Goal: Task Accomplishment & Management: Manage account settings

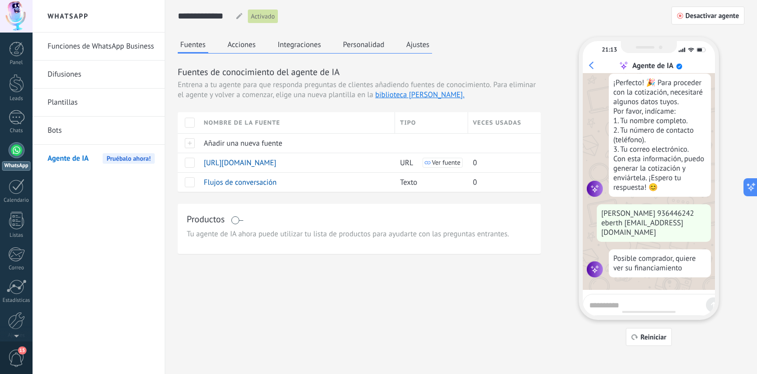
click at [116, 53] on link "Funciones de WhatsApp Business" at bounding box center [101, 47] width 107 height 28
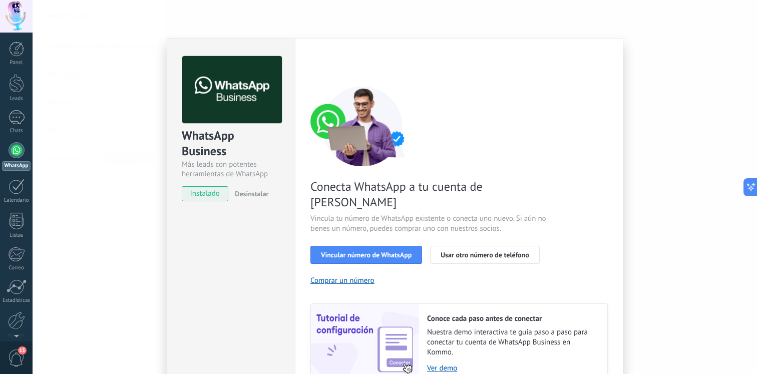
drag, startPoint x: 346, startPoint y: 232, endPoint x: 503, endPoint y: 200, distance: 159.9
click at [503, 200] on div "Conecta WhatsApp a tu cuenta de Kommo Vincula tu número de WhatsApp existente o…" at bounding box center [458, 234] width 297 height 297
click at [405, 246] on button "Vincular número de WhatsApp" at bounding box center [366, 255] width 112 height 18
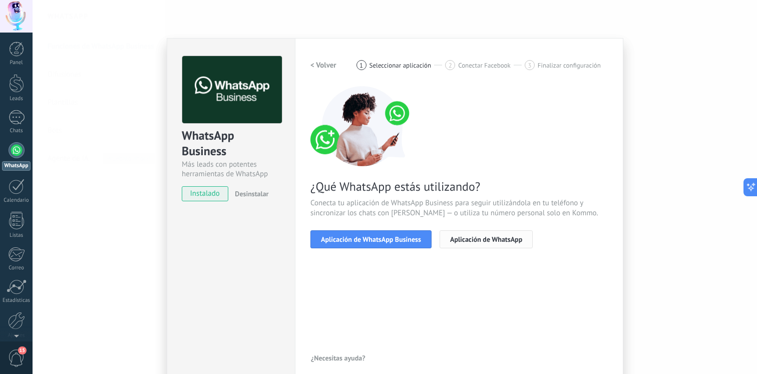
click at [473, 236] on span "Aplicación de WhatsApp" at bounding box center [486, 239] width 72 height 7
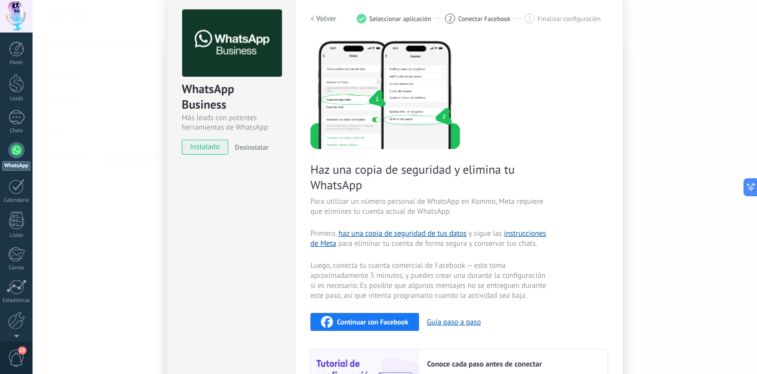
scroll to position [146, 0]
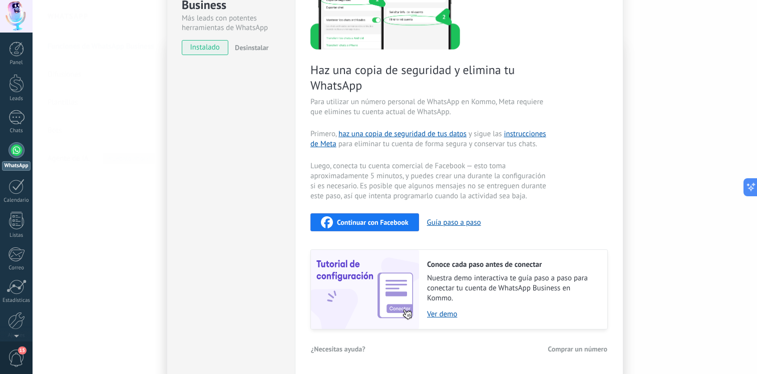
click at [390, 227] on div "Continuar con Facebook" at bounding box center [365, 222] width 88 height 12
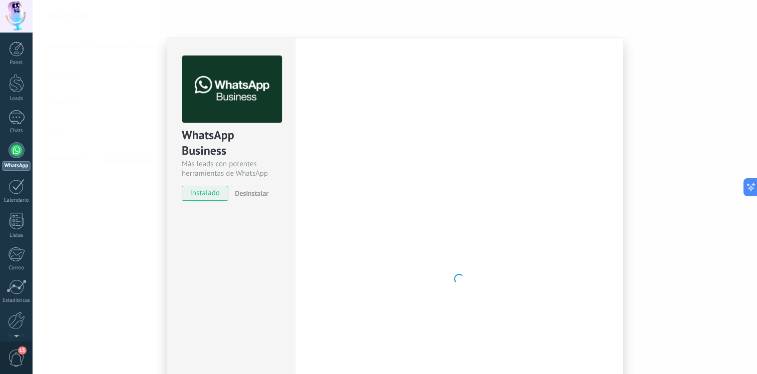
scroll to position [0, 0]
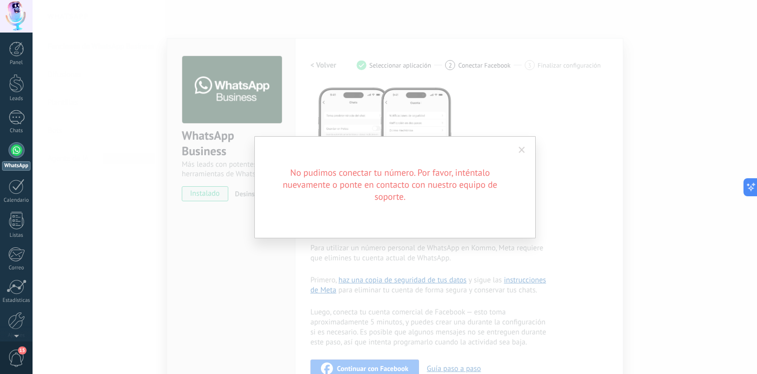
click at [522, 154] on span at bounding box center [522, 150] width 17 height 17
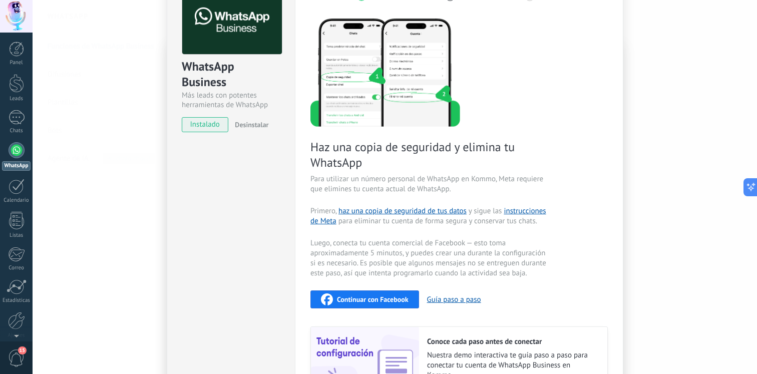
scroll to position [79, 0]
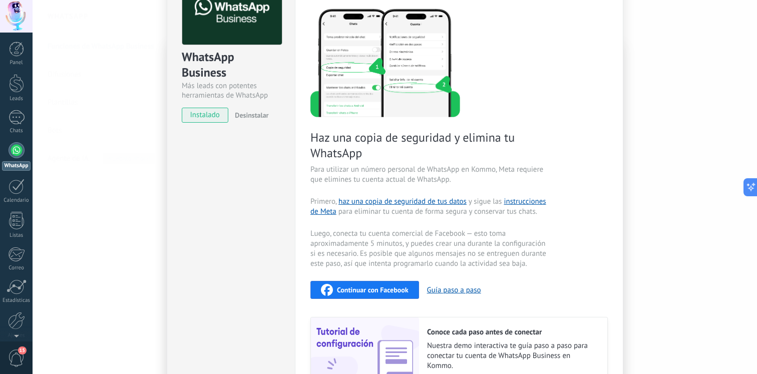
click at [362, 291] on span "Continuar con Facebook" at bounding box center [373, 289] width 72 height 7
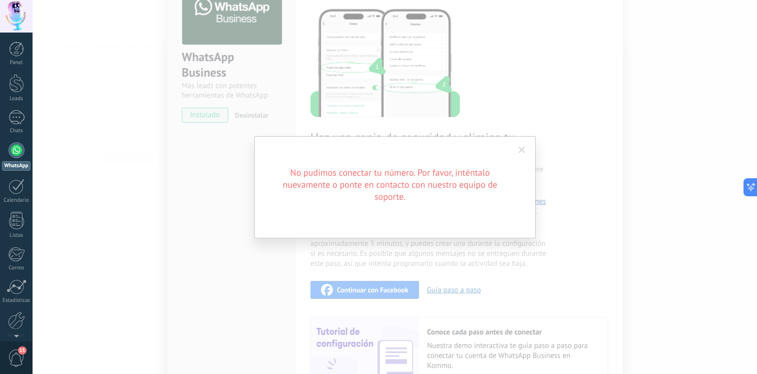
click at [517, 147] on span at bounding box center [522, 150] width 17 height 17
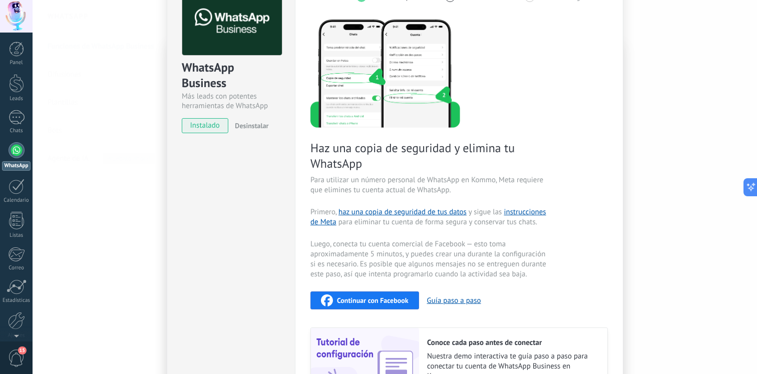
scroll to position [63, 0]
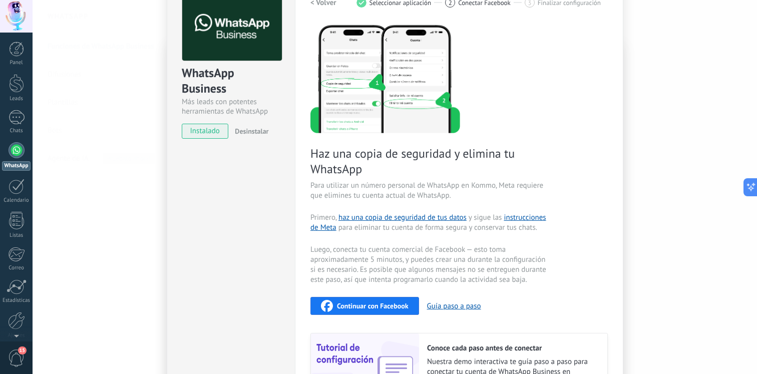
click at [351, 306] on span "Continuar con Facebook" at bounding box center [373, 305] width 72 height 7
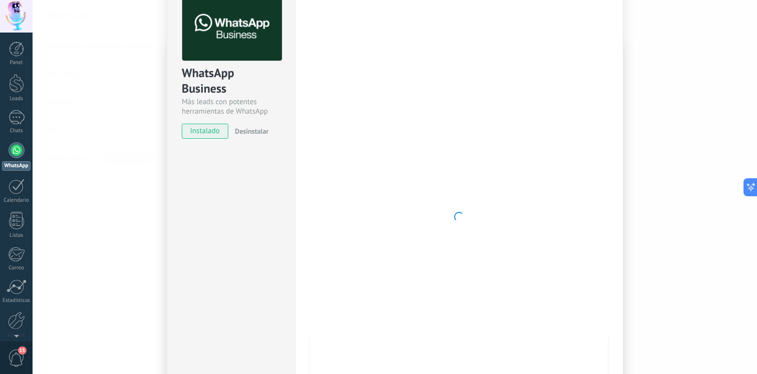
scroll to position [0, 0]
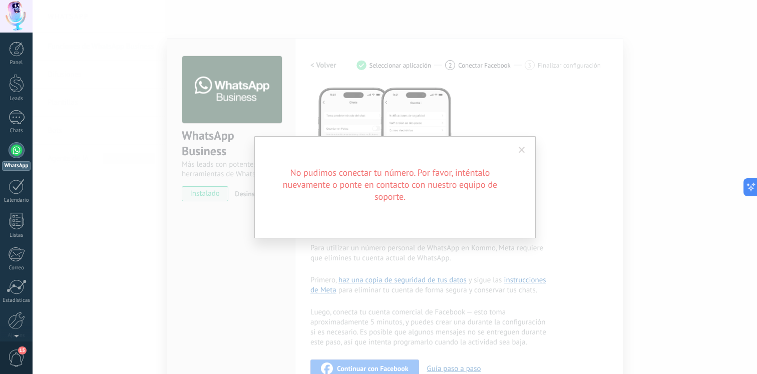
click at [517, 142] on span at bounding box center [522, 150] width 17 height 17
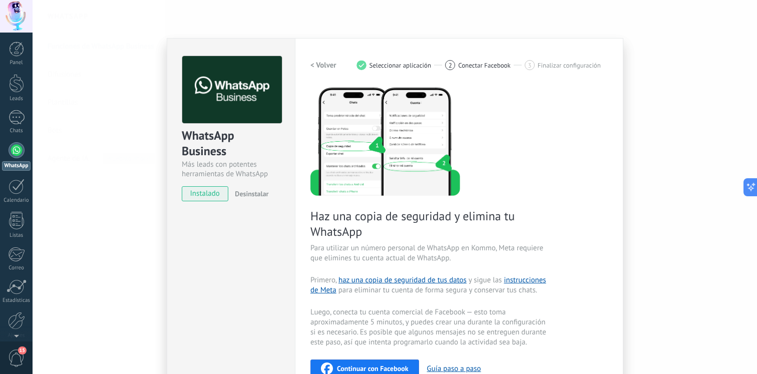
click at [99, 111] on div "WhatsApp Business Más leads con potentes herramientas de WhatsApp instalado Des…" at bounding box center [395, 187] width 725 height 374
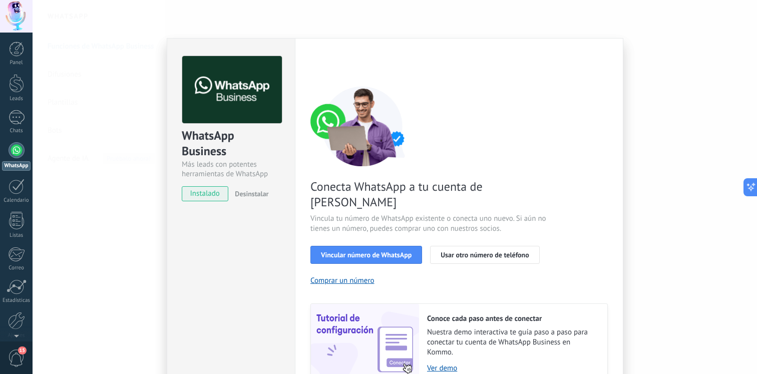
scroll to position [39, 0]
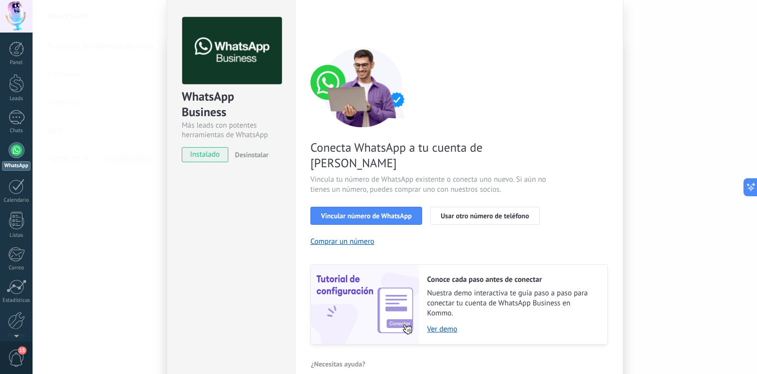
click at [673, 154] on div "WhatsApp Business Más leads con potentes herramientas de WhatsApp instalado Des…" at bounding box center [395, 187] width 725 height 374
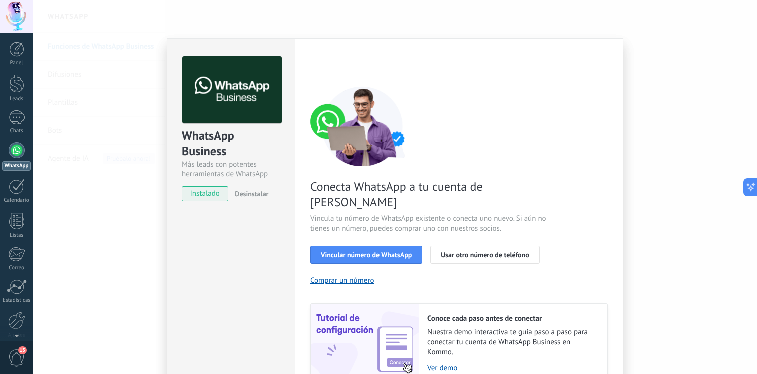
click at [698, 111] on div "WhatsApp Business Más leads con potentes herramientas de WhatsApp instalado Des…" at bounding box center [395, 187] width 725 height 374
click at [699, 71] on div "WhatsApp Business Más leads con potentes herramientas de WhatsApp instalado Des…" at bounding box center [395, 187] width 725 height 374
click at [698, 73] on div "WhatsApp Business Más leads con potentes herramientas de WhatsApp instalado Des…" at bounding box center [395, 187] width 725 height 374
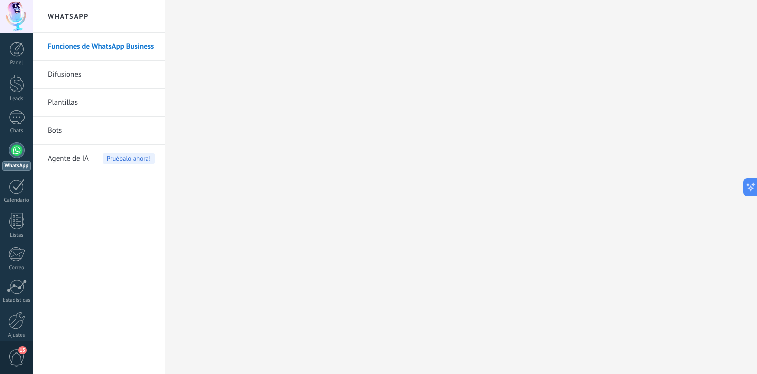
click at [134, 55] on link "Funciones de WhatsApp Business" at bounding box center [101, 47] width 107 height 28
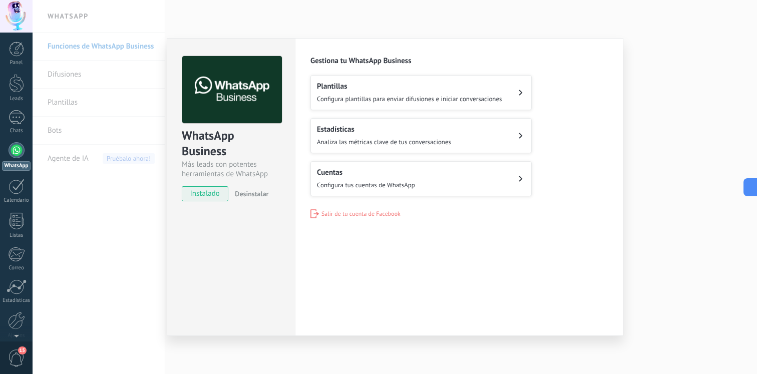
click at [705, 147] on div "WhatsApp Business Más leads con potentes herramientas de WhatsApp instalado Des…" at bounding box center [395, 187] width 725 height 374
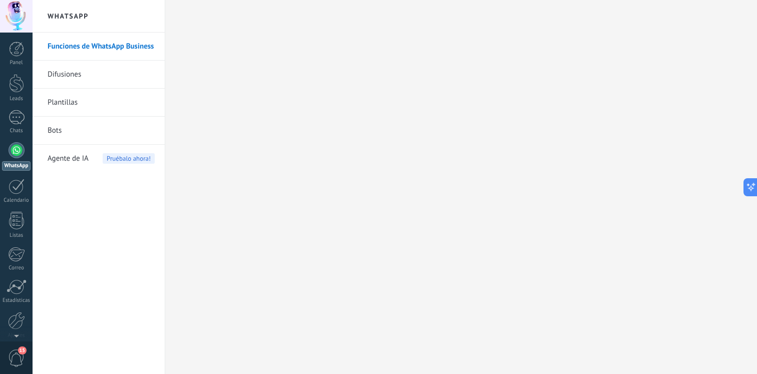
click at [94, 56] on link "Funciones de WhatsApp Business" at bounding box center [101, 47] width 107 height 28
click at [68, 81] on link "Difusiones" at bounding box center [101, 75] width 107 height 28
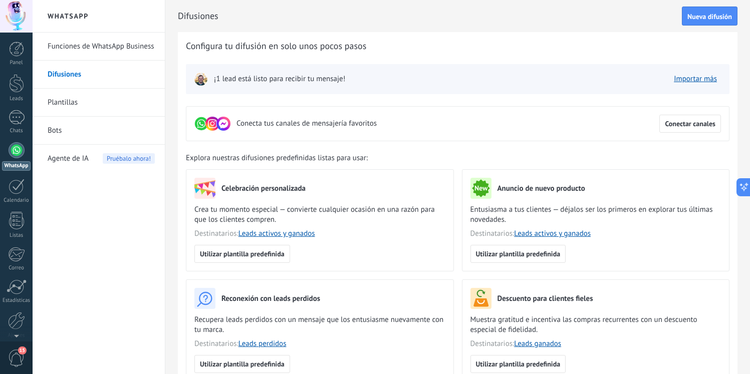
click at [286, 81] on span "¡1 lead está listo para recibir tu mensaje!" at bounding box center [279, 79] width 131 height 10
click at [198, 81] on img at bounding box center [201, 79] width 14 height 14
click at [93, 167] on div "Agente de IA Pruébalo ahora!" at bounding box center [101, 159] width 107 height 28
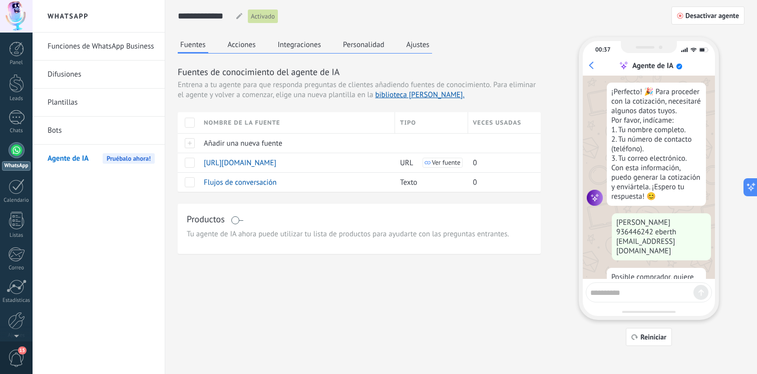
scroll to position [649, 0]
click at [126, 43] on link "Funciones de WhatsApp Business" at bounding box center [101, 47] width 107 height 28
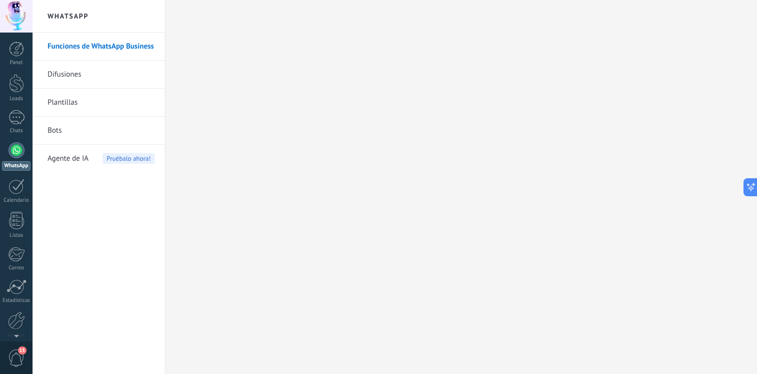
click at [106, 78] on link "Difusiones" at bounding box center [101, 75] width 107 height 28
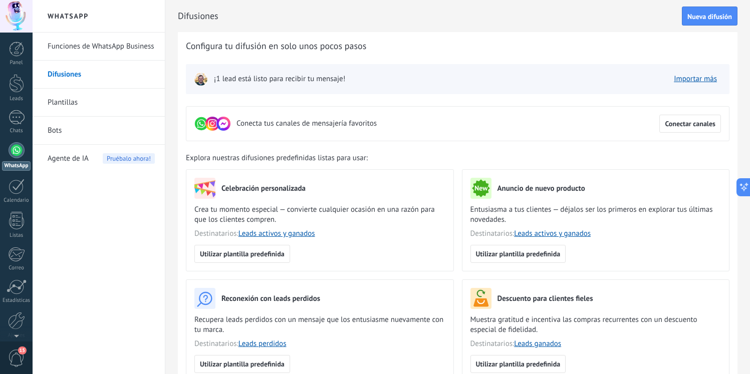
click at [85, 98] on link "Plantillas" at bounding box center [101, 103] width 107 height 28
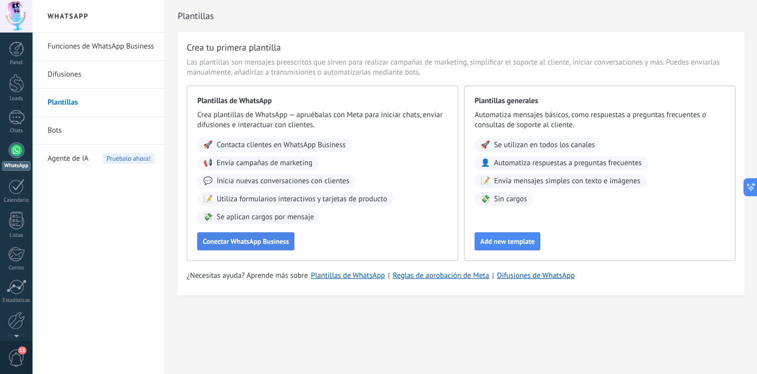
click at [264, 238] on span "Conectar WhatsApp Business" at bounding box center [246, 241] width 86 height 7
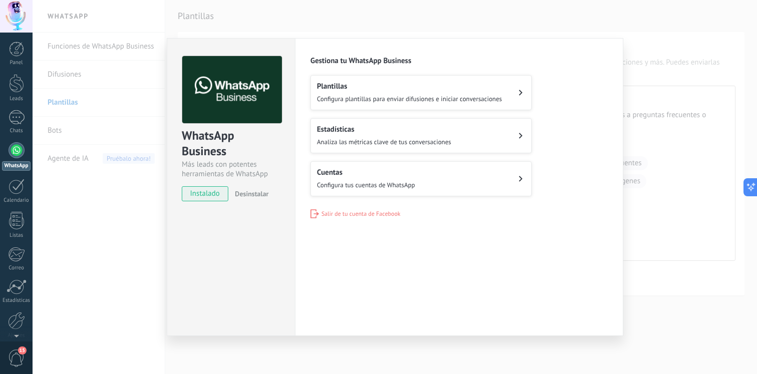
click at [424, 100] on span "Configura plantillas para enviar difusiones e iniciar conversaciones" at bounding box center [409, 99] width 185 height 9
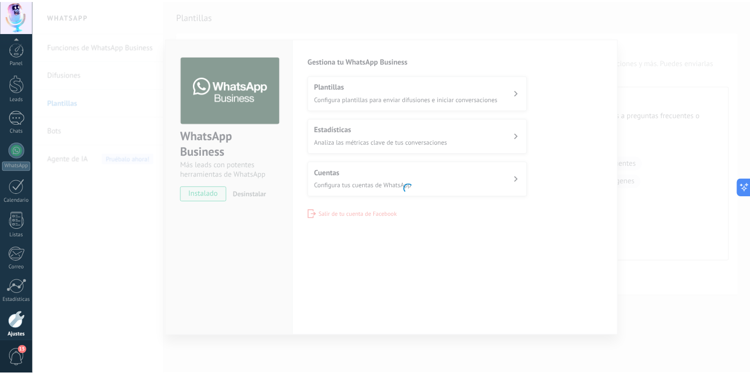
scroll to position [43, 0]
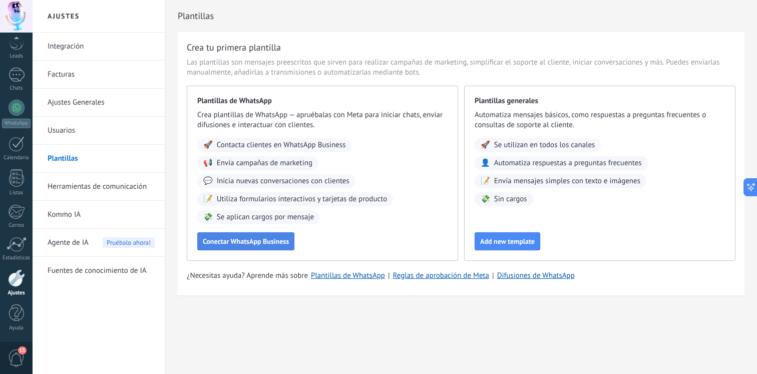
click at [274, 246] on button "Conectar WhatsApp Business" at bounding box center [245, 241] width 97 height 18
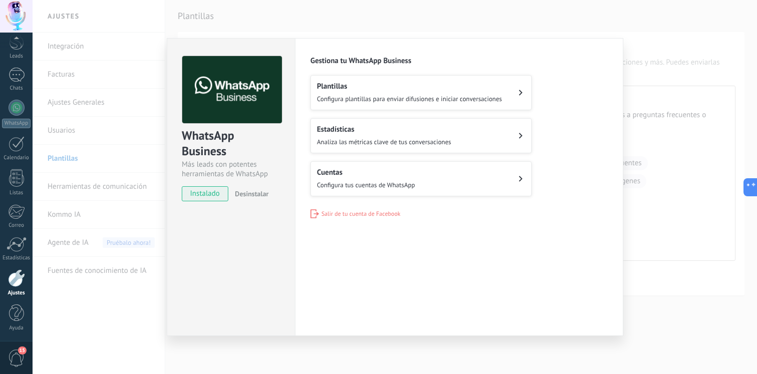
click at [423, 100] on span "Configura plantillas para enviar difusiones e iniciar conversaciones" at bounding box center [409, 99] width 185 height 9
click at [414, 95] on span "Configura plantillas para enviar difusiones e iniciar conversaciones" at bounding box center [409, 99] width 185 height 9
click at [503, 100] on button "Plantillas Configura plantillas para enviar difusiones e iniciar conversaciones" at bounding box center [420, 92] width 221 height 35
click at [542, 88] on div "Plantillas Configura plantillas para enviar difusiones e iniciar conversaciones…" at bounding box center [458, 135] width 297 height 121
click at [516, 88] on button "Plantillas Configura plantillas para enviar difusiones e iniciar conversaciones" at bounding box center [420, 92] width 221 height 35
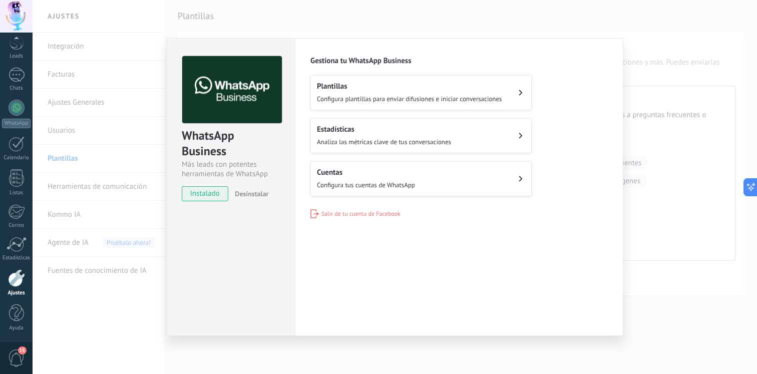
click at [516, 85] on button "Plantillas Configura plantillas para enviar difusiones e iniciar conversaciones" at bounding box center [420, 92] width 221 height 35
click at [610, 17] on div "WhatsApp Business Más leads con potentes herramientas de WhatsApp instalado Des…" at bounding box center [395, 187] width 725 height 374
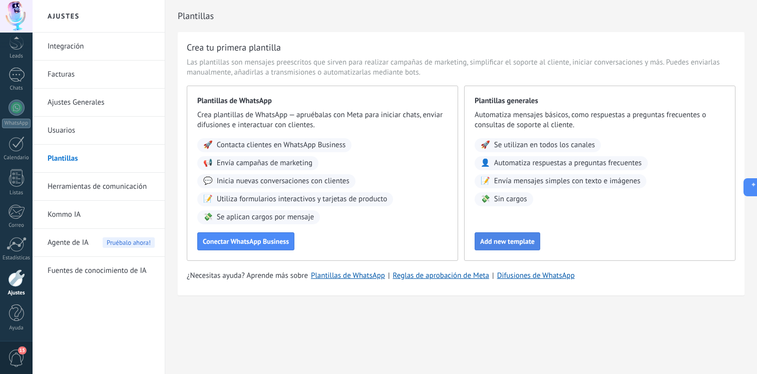
click at [526, 245] on span "Add new template" at bounding box center [507, 241] width 55 height 7
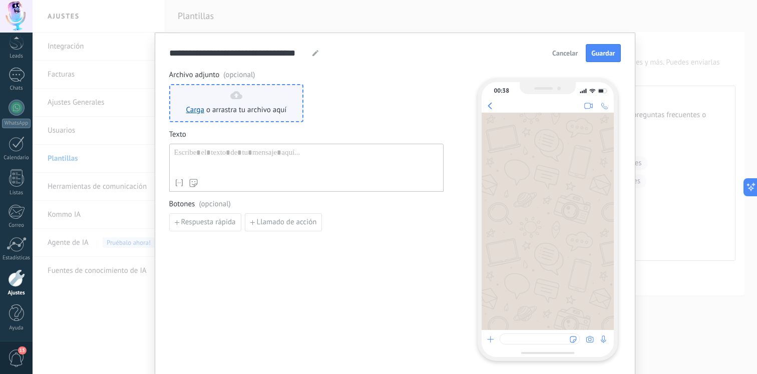
click at [248, 117] on div "Carga o arrastra tu archivo aquí Arrastra aquí" at bounding box center [236, 103] width 135 height 38
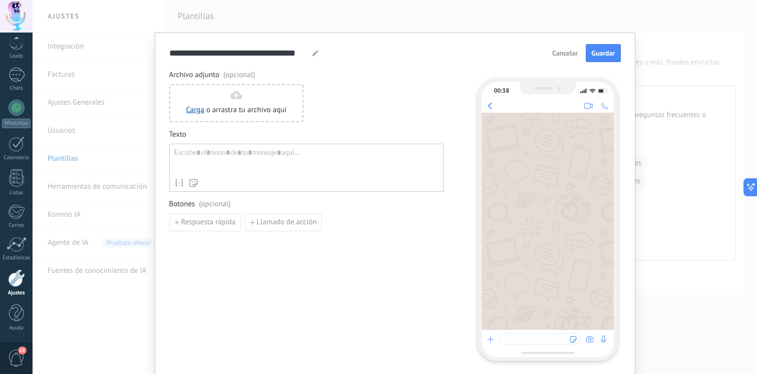
click at [271, 158] on div at bounding box center [306, 161] width 264 height 26
click at [594, 52] on span "Guardar" at bounding box center [603, 53] width 24 height 7
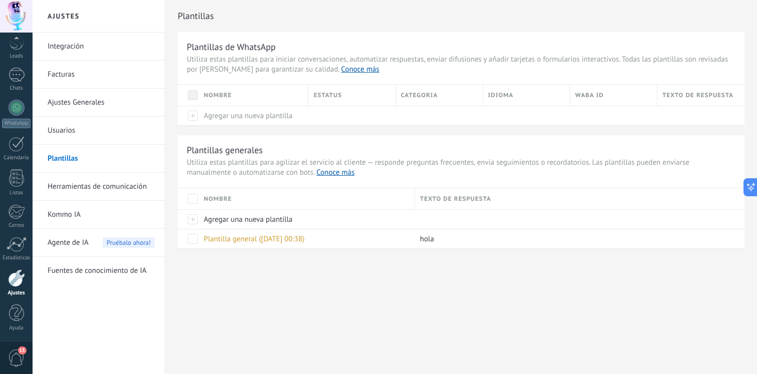
click at [76, 247] on span "Agente de IA" at bounding box center [68, 243] width 41 height 28
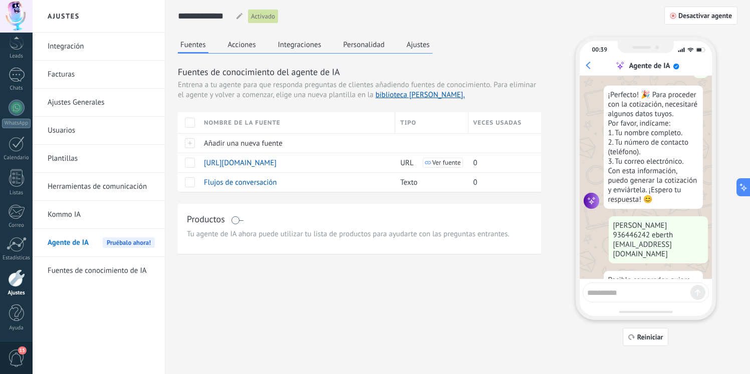
scroll to position [649, 0]
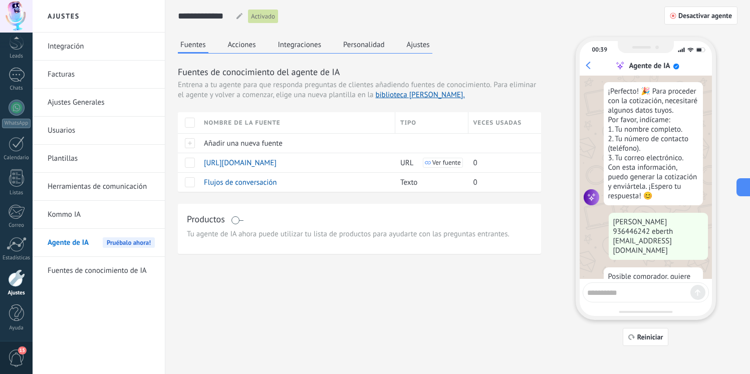
click at [435, 43] on div "Fuentes Acciones Integraciones Personalidad Ajustes Fuentes de conocimiento del…" at bounding box center [359, 145] width 363 height 217
click at [238, 49] on button "Acciones" at bounding box center [241, 44] width 33 height 15
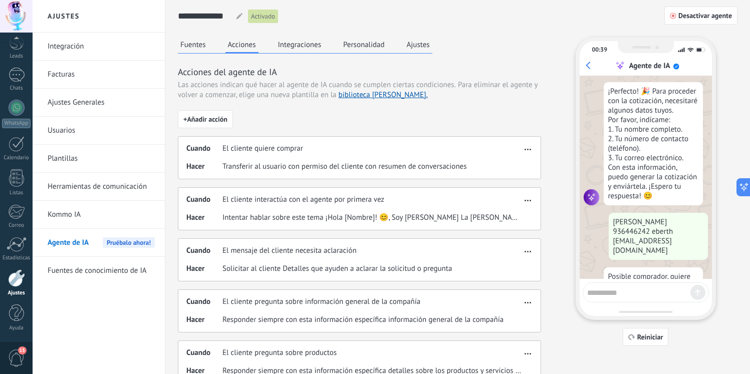
click at [293, 44] on button "Integraciones" at bounding box center [299, 44] width 49 height 15
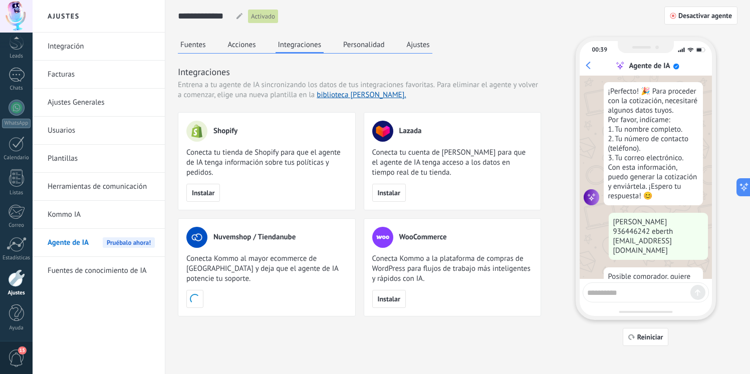
click at [369, 41] on button "Personalidad" at bounding box center [364, 44] width 47 height 15
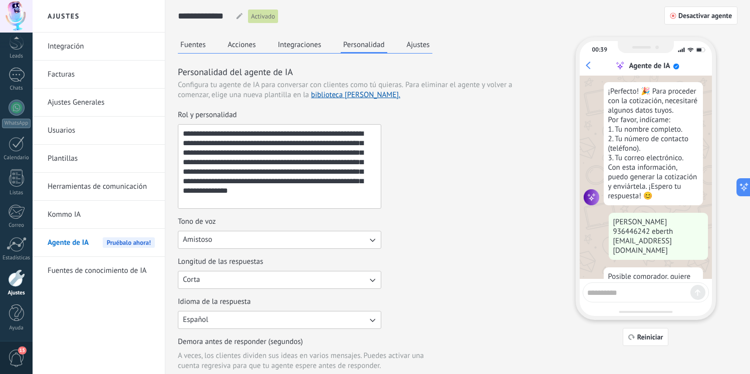
click at [412, 42] on button "Ajustes" at bounding box center [418, 44] width 28 height 15
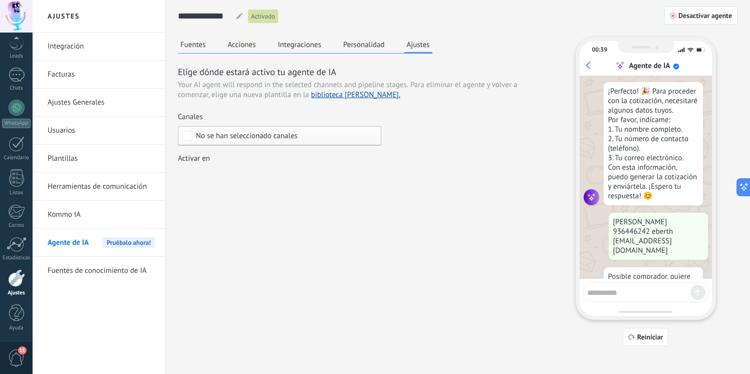
click at [300, 123] on label "Canales No se han seleccionado canales" at bounding box center [279, 129] width 203 height 34
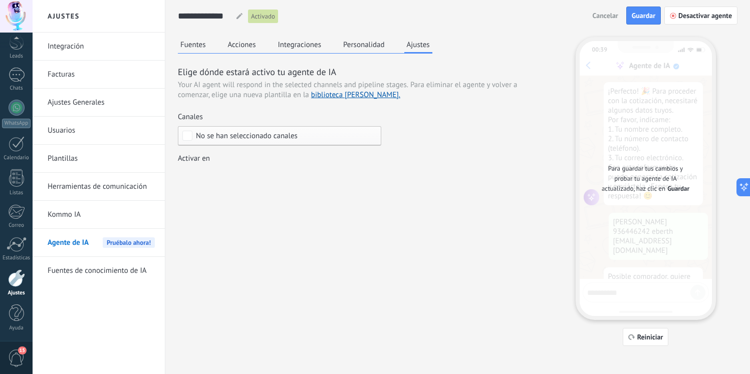
click at [285, 137] on span "No se han seleccionado canales" at bounding box center [247, 136] width 102 height 8
click at [202, 130] on label "Seleccionar todo" at bounding box center [279, 136] width 202 height 18
click at [220, 147] on div "Canales Seleccionar todo No se han seleccionado canales Activar en Incoming lea…" at bounding box center [279, 148] width 203 height 73
click at [225, 136] on span "No se han seleccionado canales" at bounding box center [247, 136] width 102 height 8
click at [223, 137] on div "Seleccionar todo" at bounding box center [223, 136] width 54 height 10
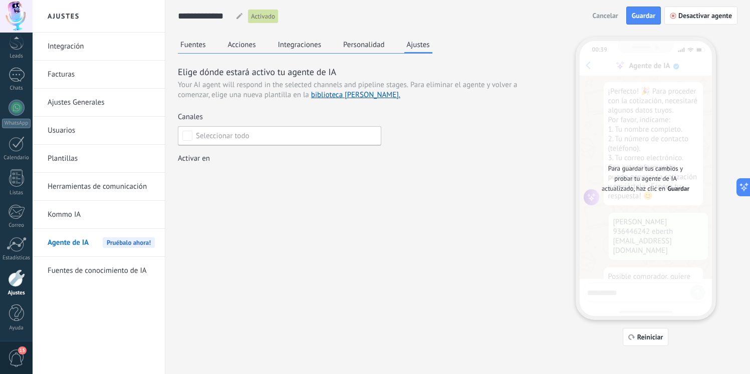
click at [0, 0] on div "Incoming leads Contacto inicial Negociación Debate contractual Discusión de con…" at bounding box center [0, 0] width 0 height 0
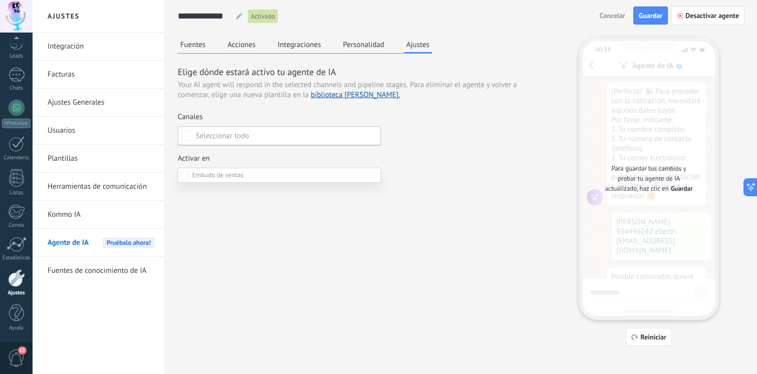
click at [242, 107] on div at bounding box center [395, 187] width 725 height 374
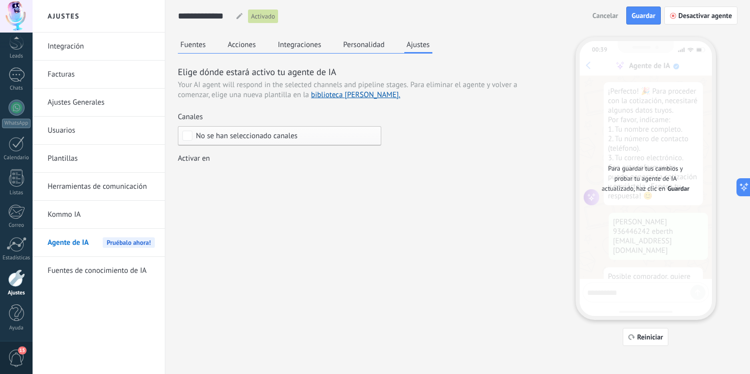
click at [222, 124] on label "Canales No se han seleccionado canales" at bounding box center [279, 129] width 203 height 34
click at [211, 130] on div "No se han seleccionado canales" at bounding box center [279, 136] width 203 height 20
click at [98, 158] on link "Plantillas" at bounding box center [101, 159] width 107 height 28
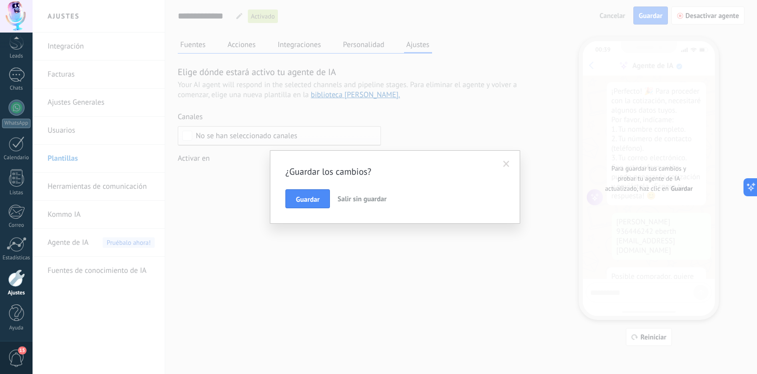
click at [351, 196] on span "Salir sin guardar" at bounding box center [362, 198] width 49 height 9
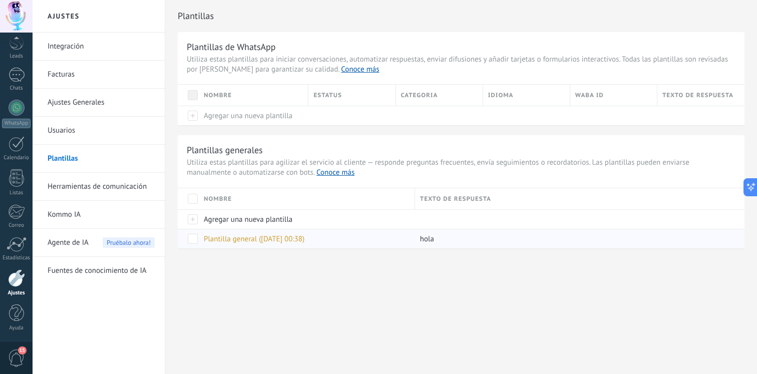
click at [207, 239] on span "Plantilla general (07.09.2025 00:38)" at bounding box center [254, 239] width 101 height 10
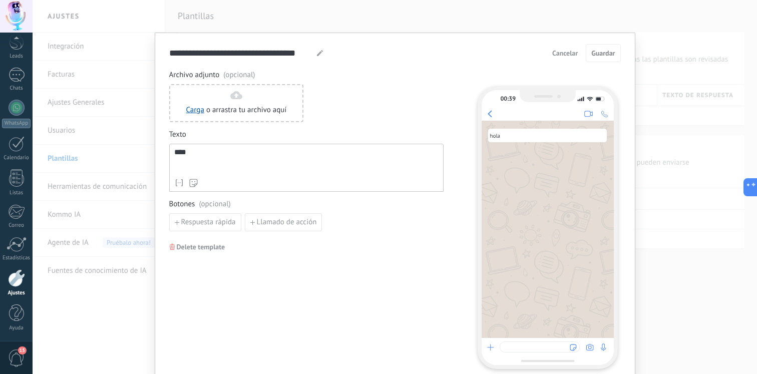
click at [562, 57] on span "Cancelar" at bounding box center [565, 53] width 26 height 7
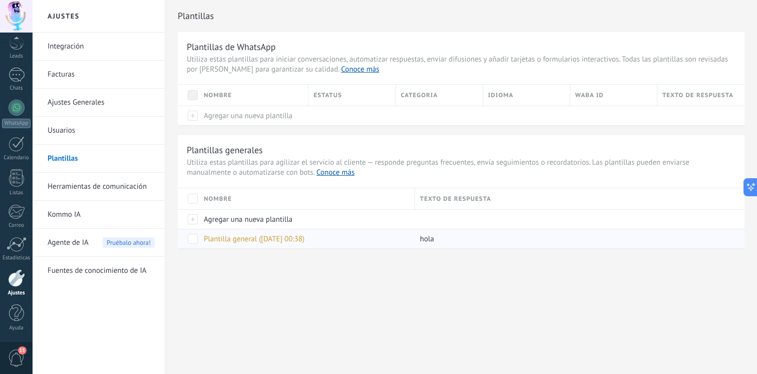
click at [372, 239] on div "Plantilla general (07.09.2025 00:38)" at bounding box center [304, 238] width 211 height 19
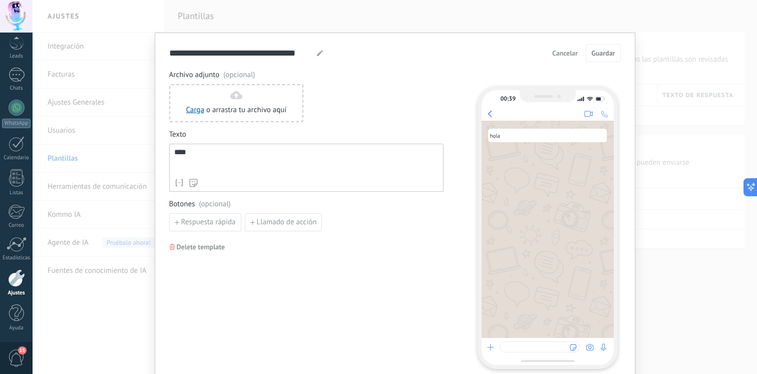
click at [177, 252] on button "Delete template" at bounding box center [197, 246] width 65 height 15
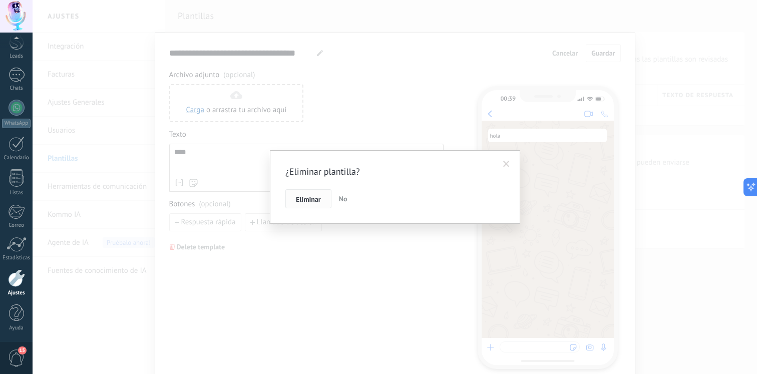
click at [308, 199] on span "Eliminar" at bounding box center [308, 199] width 25 height 7
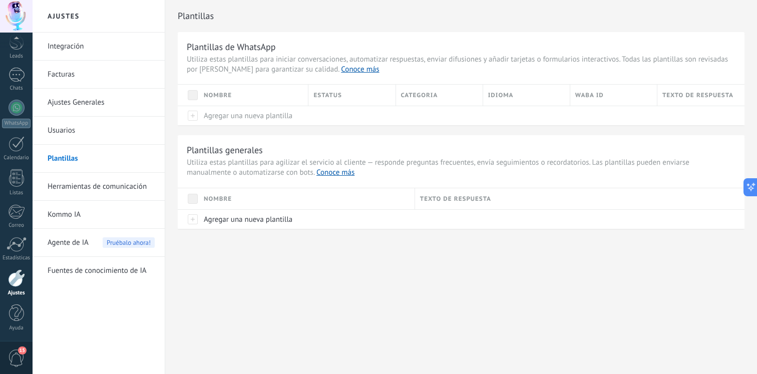
click at [118, 188] on link "Herramientas de comunicación" at bounding box center [101, 187] width 107 height 28
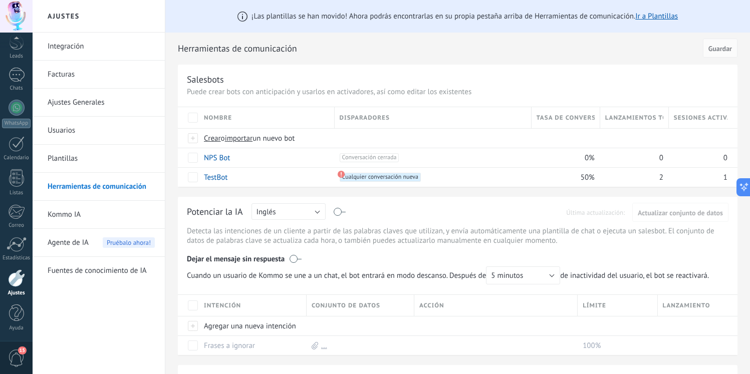
click at [123, 167] on link "Plantillas" at bounding box center [101, 159] width 107 height 28
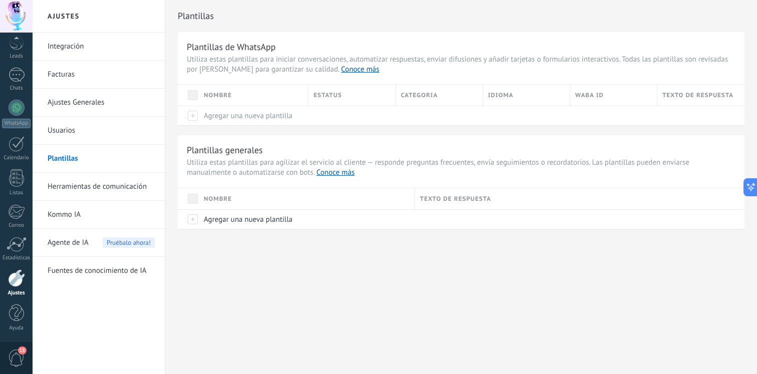
click at [87, 218] on link "Kommo IA" at bounding box center [101, 215] width 107 height 28
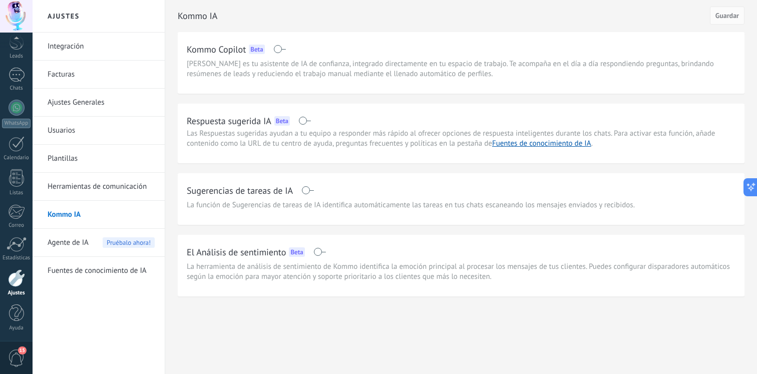
click at [95, 234] on div "Agente de IA Pruébalo ahora!" at bounding box center [101, 243] width 107 height 28
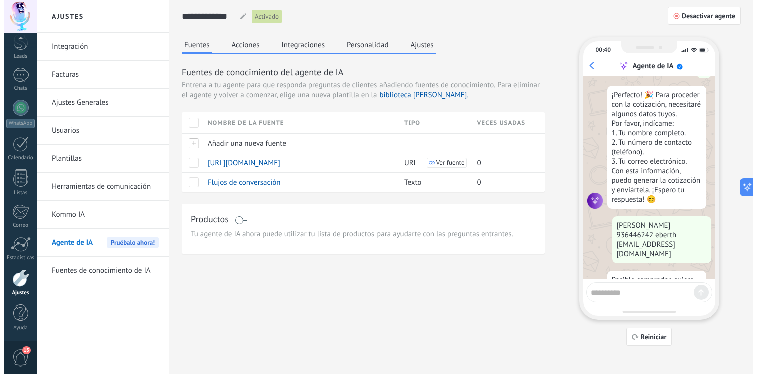
scroll to position [649, 0]
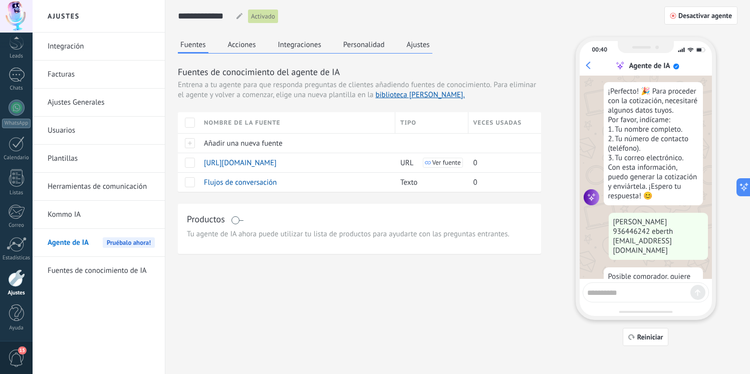
click at [421, 45] on button "Ajustes" at bounding box center [418, 44] width 28 height 15
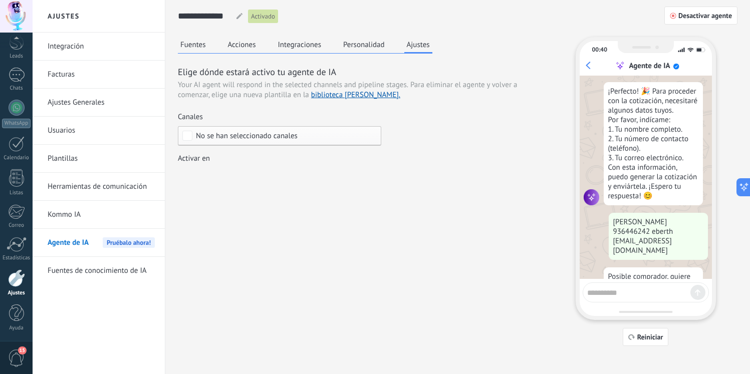
click at [243, 132] on span "No se han seleccionado canales" at bounding box center [247, 136] width 102 height 8
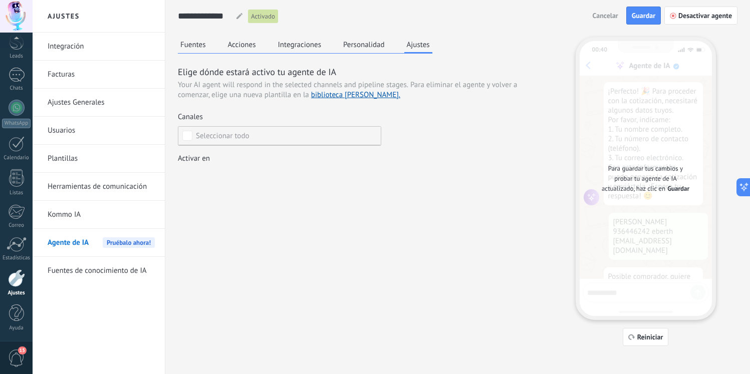
click at [238, 138] on div "Seleccionar todo" at bounding box center [223, 136] width 54 height 10
click at [362, 99] on link "biblioteca [PERSON_NAME]." at bounding box center [355, 95] width 89 height 10
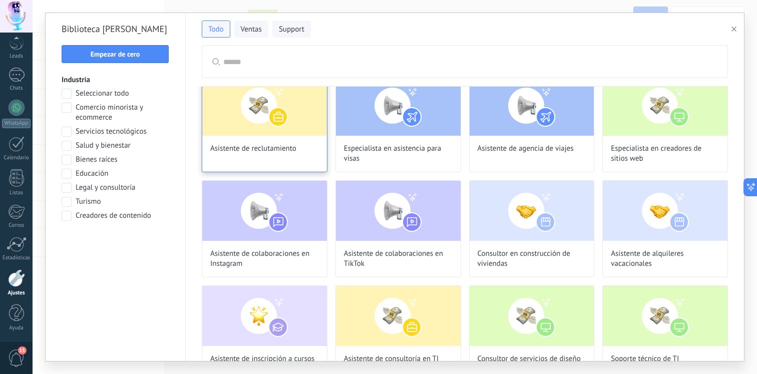
scroll to position [22, 0]
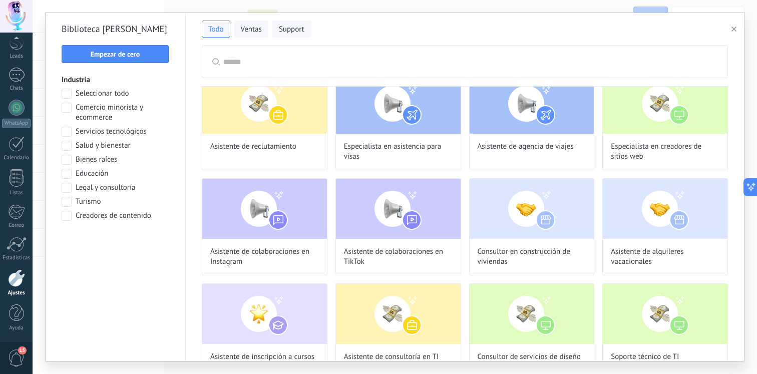
click at [355, 52] on input "text" at bounding box center [470, 62] width 494 height 32
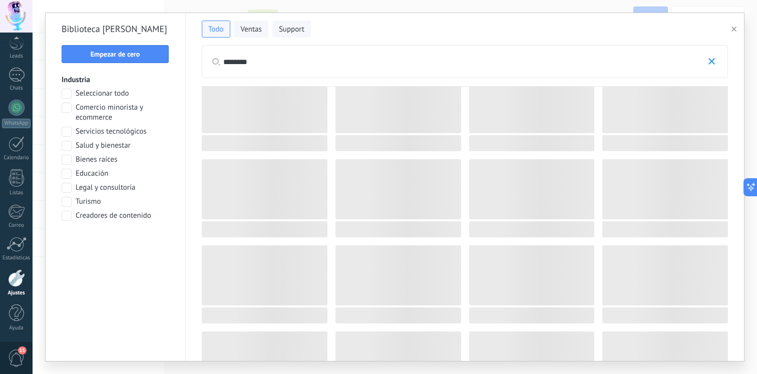
scroll to position [0, 0]
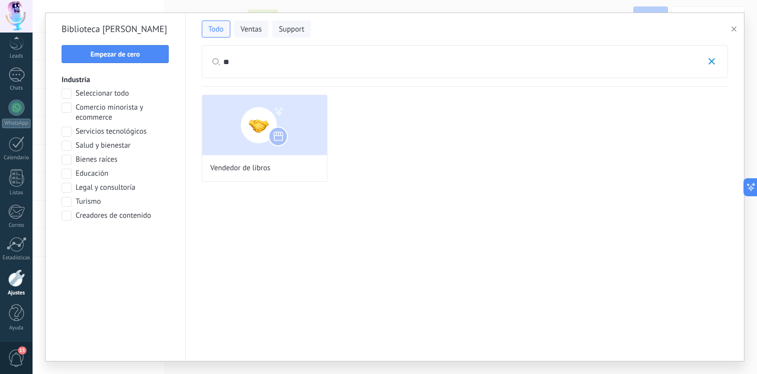
type input "*"
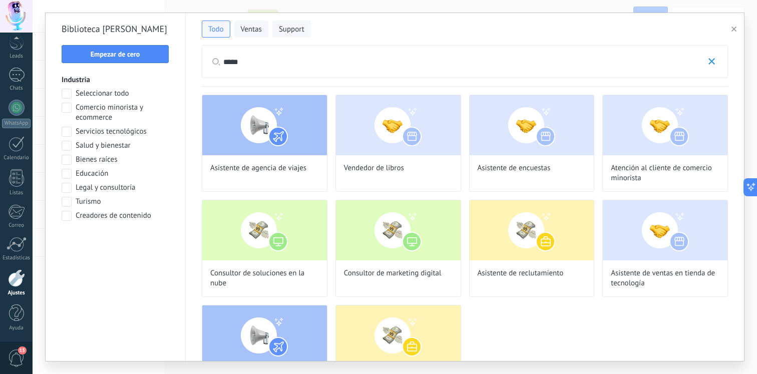
type input "*****"
click at [738, 27] on button "button" at bounding box center [736, 29] width 17 height 12
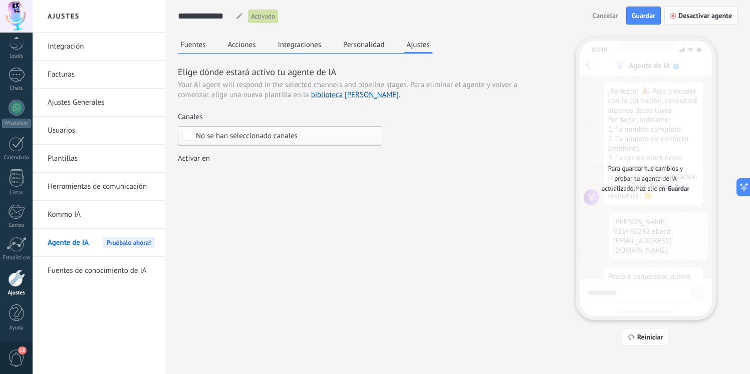
click at [375, 47] on button "Personalidad" at bounding box center [364, 44] width 47 height 15
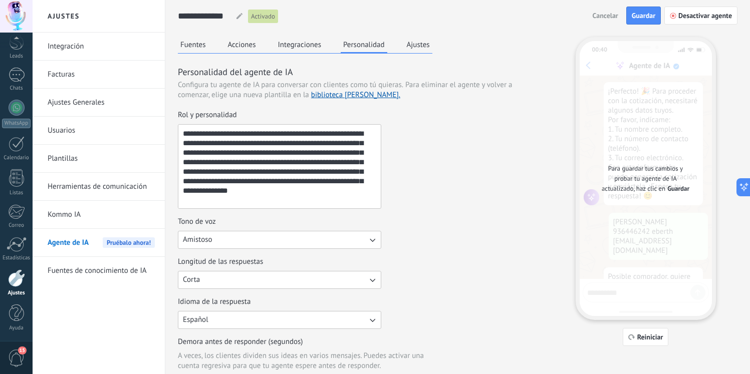
click at [107, 258] on link "Fuentes de conocimiento de IA" at bounding box center [101, 271] width 107 height 28
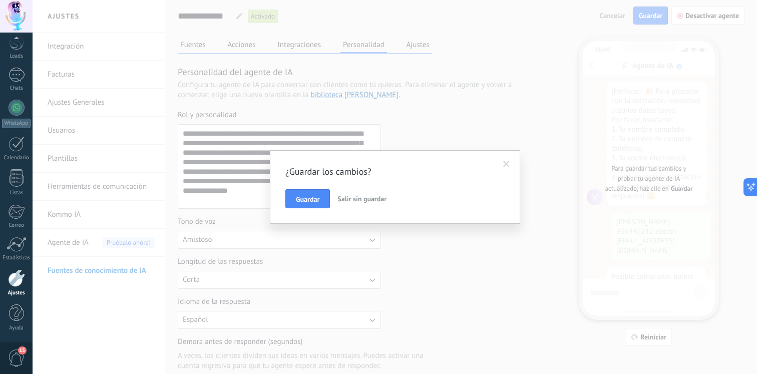
click at [371, 183] on div "¿Guardar los cambios? Guardar Salir sin guardar" at bounding box center [394, 187] width 219 height 43
click at [359, 197] on span "Salir sin guardar" at bounding box center [362, 198] width 49 height 9
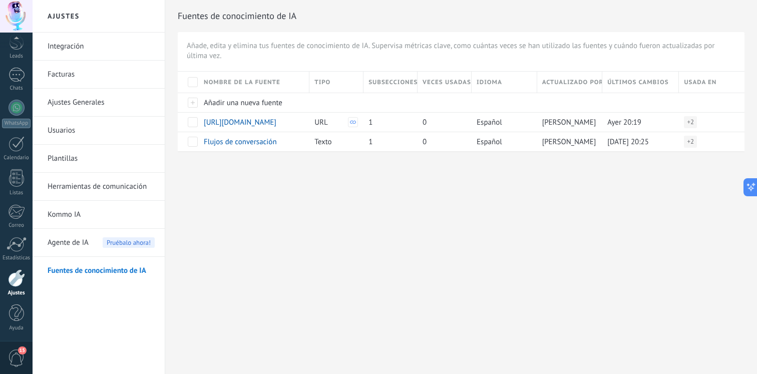
click at [90, 244] on div "Agente de IA Pruébalo ahora!" at bounding box center [101, 243] width 107 height 28
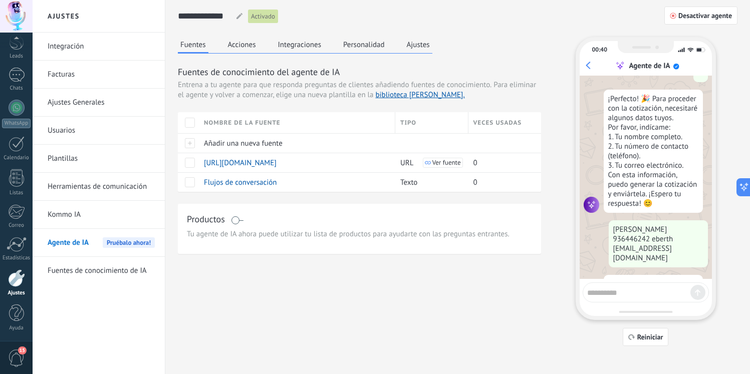
click at [426, 43] on button "Ajustes" at bounding box center [418, 44] width 28 height 15
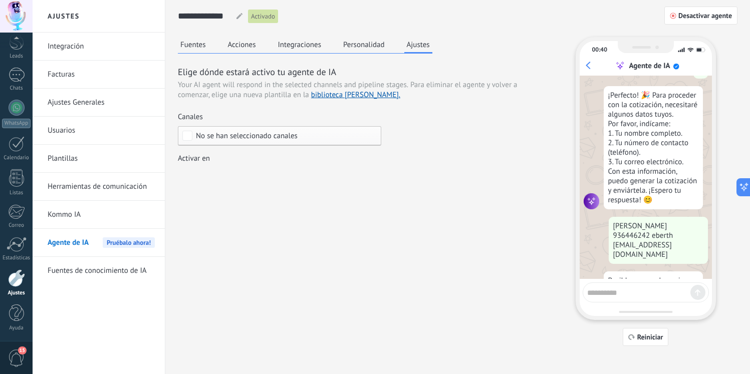
scroll to position [649, 0]
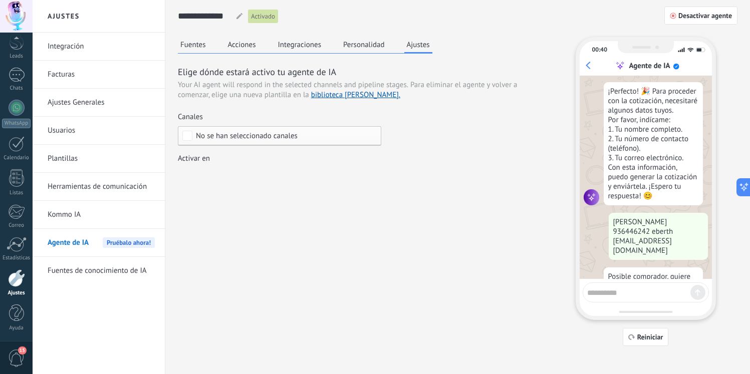
click at [279, 145] on div "No se han seleccionado canales" at bounding box center [279, 136] width 203 height 20
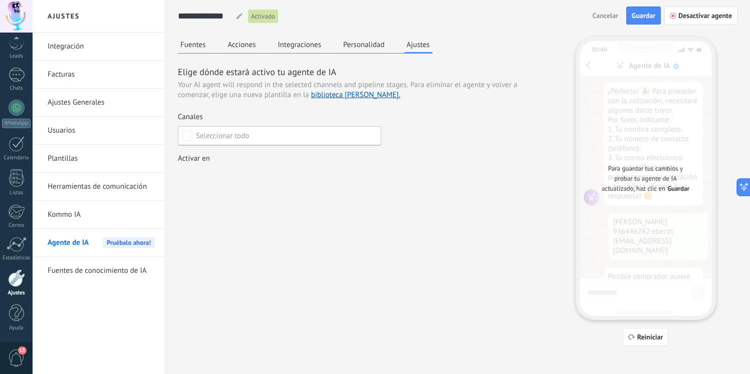
click at [285, 140] on label "Seleccionar todo" at bounding box center [279, 136] width 202 height 18
click at [402, 115] on div "Elige dónde estará activo tu agente de IA Su agente de IA responderá en los can…" at bounding box center [359, 125] width 363 height 119
click at [116, 61] on link "Facturas" at bounding box center [101, 75] width 107 height 28
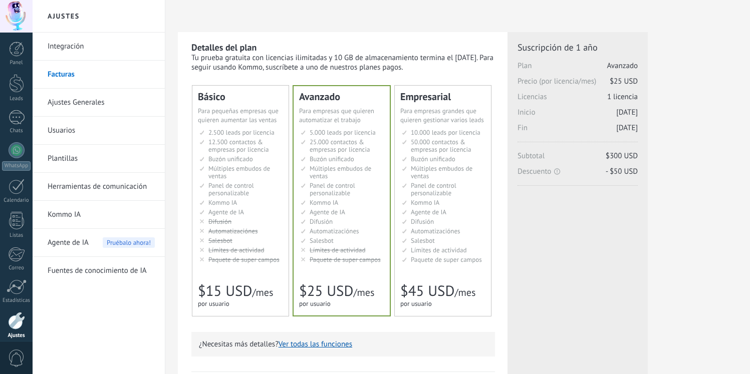
click at [19, 116] on div at bounding box center [17, 117] width 16 height 15
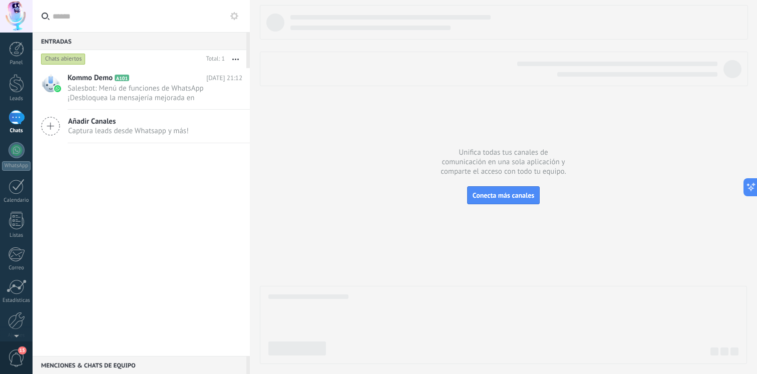
click at [120, 130] on span "Captura leads desde Whatsapp y más!" at bounding box center [128, 131] width 121 height 10
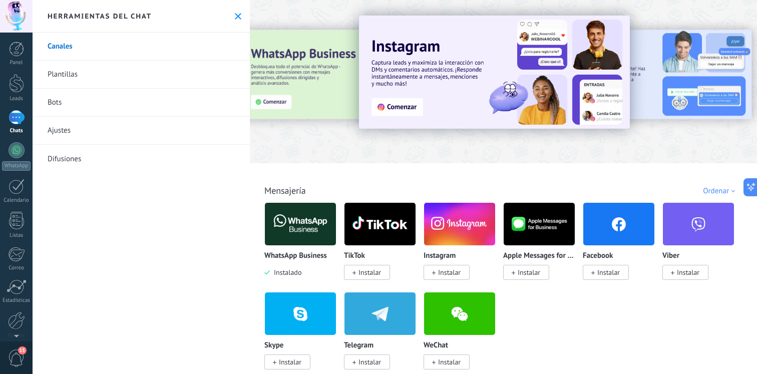
click at [71, 102] on link "Bots" at bounding box center [141, 103] width 217 height 28
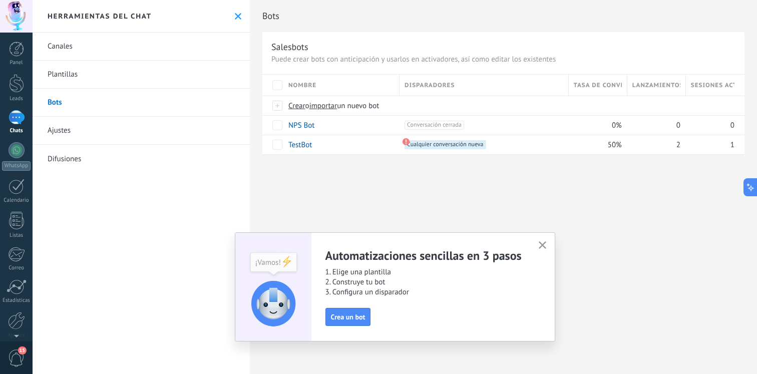
click at [68, 127] on link "Ajustes" at bounding box center [141, 131] width 217 height 28
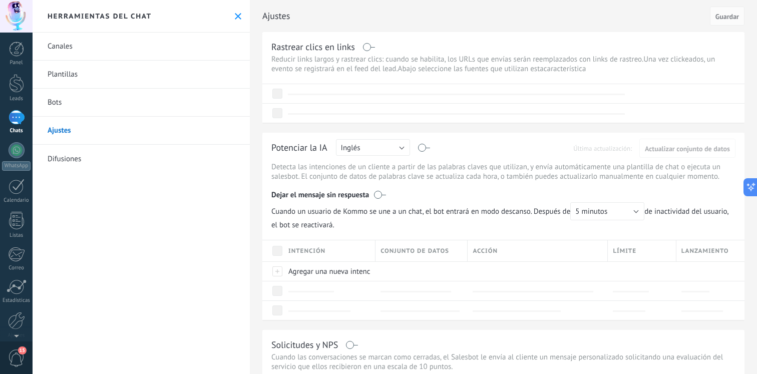
click at [101, 52] on link "Canales" at bounding box center [141, 47] width 217 height 28
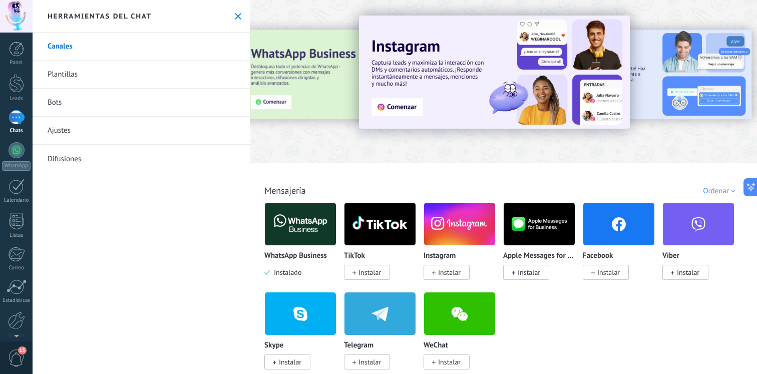
click at [88, 69] on link "Plantillas" at bounding box center [141, 75] width 217 height 28
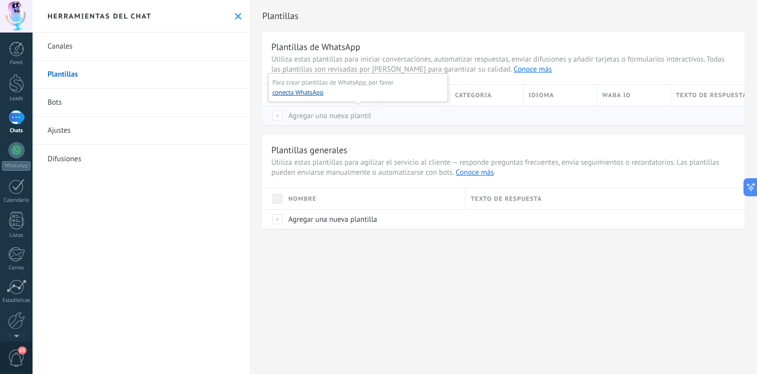
click at [326, 123] on div "Agregar una nueva plantilla" at bounding box center [327, 115] width 88 height 19
click at [277, 117] on div at bounding box center [272, 116] width 21 height 20
click at [306, 94] on button "conecta WhatsApp" at bounding box center [297, 93] width 51 height 10
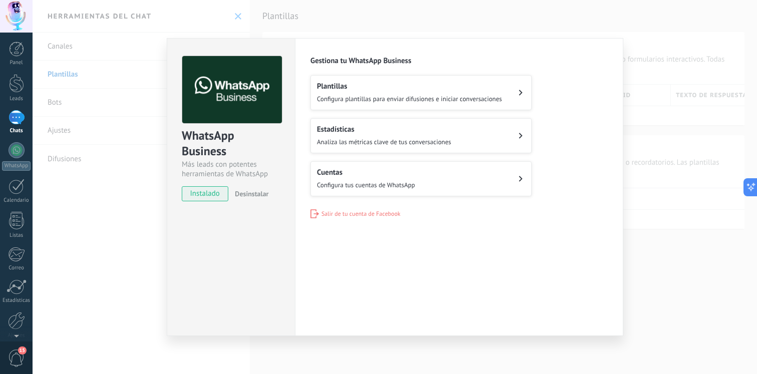
click at [407, 16] on div "WhatsApp Business Más leads con potentes herramientas de WhatsApp instalado Des…" at bounding box center [395, 187] width 725 height 374
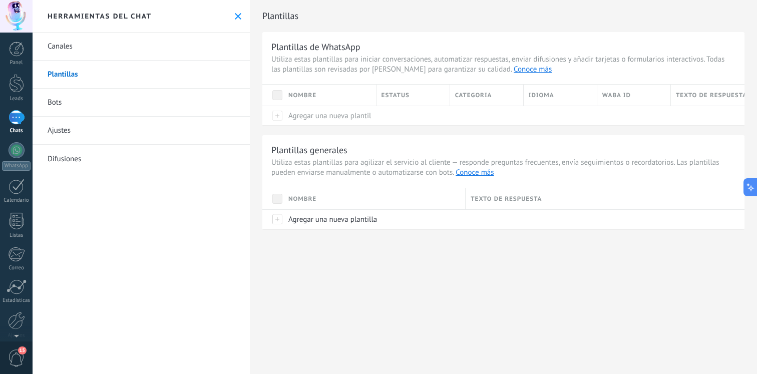
click at [114, 105] on link "Bots" at bounding box center [141, 103] width 217 height 28
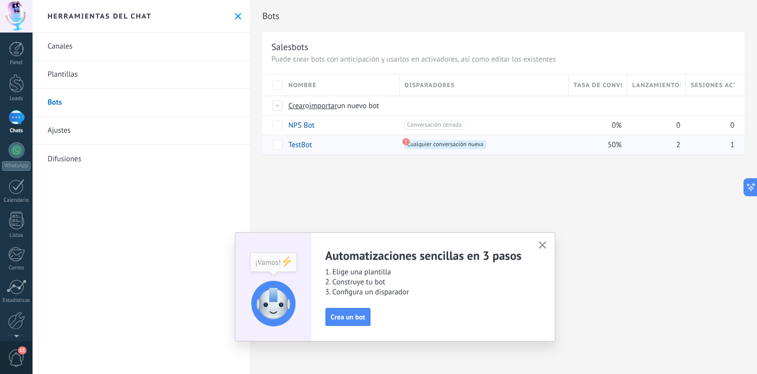
click at [411, 145] on span "Cualquier conversación nueva +0" at bounding box center [445, 144] width 81 height 9
click at [405, 142] on use at bounding box center [406, 141] width 7 height 7
click at [415, 147] on span "Cualquier conversación nueva +0" at bounding box center [445, 144] width 81 height 9
click at [465, 147] on span "Cualquier conversación nueva +0" at bounding box center [445, 144] width 81 height 9
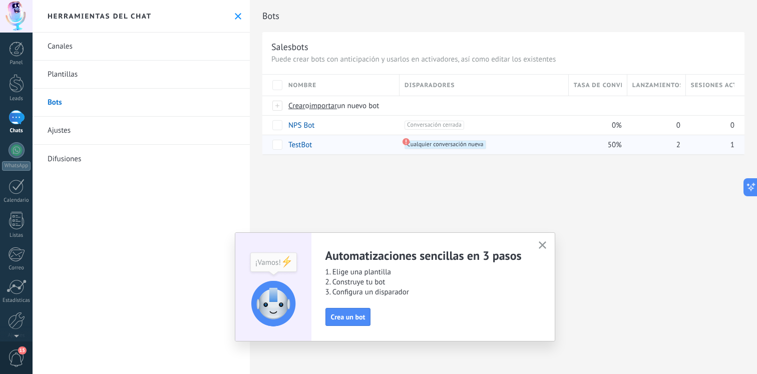
click at [465, 147] on span "Cualquier conversación nueva +0" at bounding box center [445, 144] width 81 height 9
click at [135, 120] on link "Ajustes" at bounding box center [141, 131] width 217 height 28
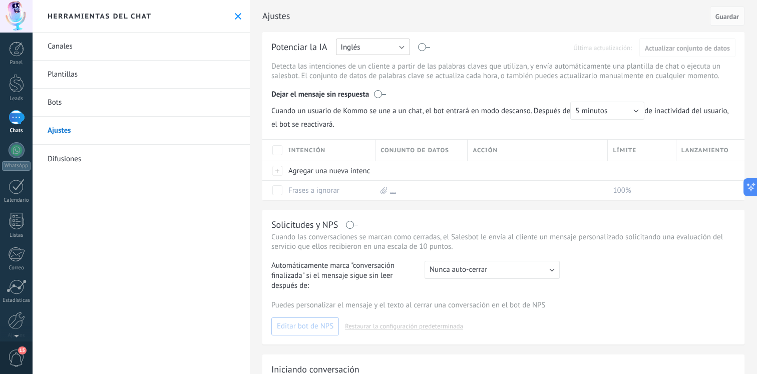
click at [376, 47] on button "Inglés" at bounding box center [373, 47] width 74 height 17
click at [367, 79] on span "Español" at bounding box center [368, 82] width 77 height 10
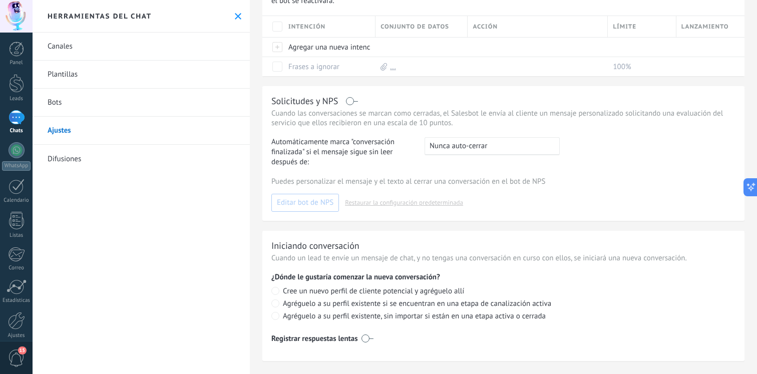
scroll to position [134, 0]
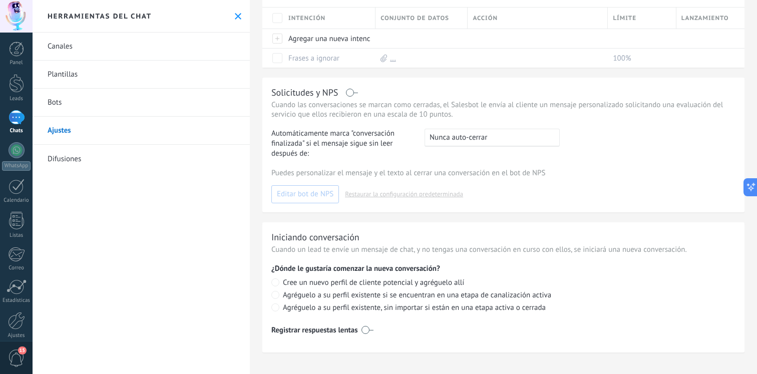
click at [93, 99] on link "Bots" at bounding box center [141, 103] width 217 height 28
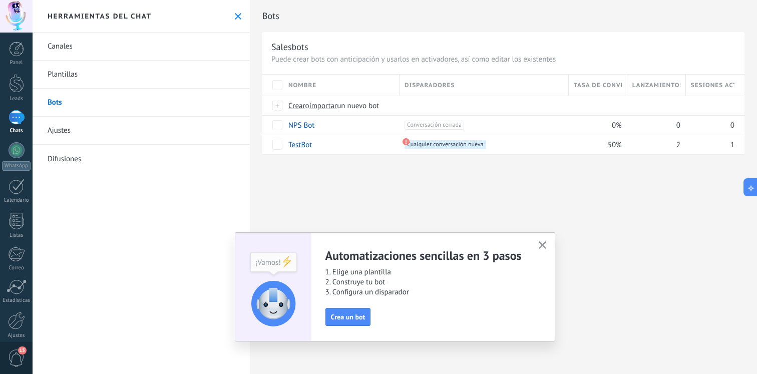
click at [107, 46] on link "Canales" at bounding box center [141, 47] width 217 height 28
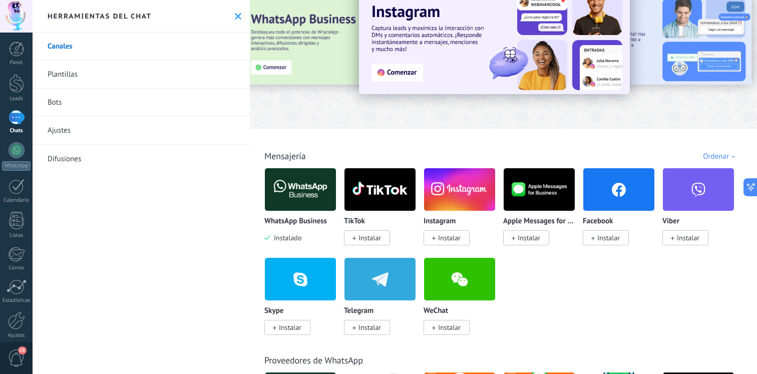
scroll to position [40, 0]
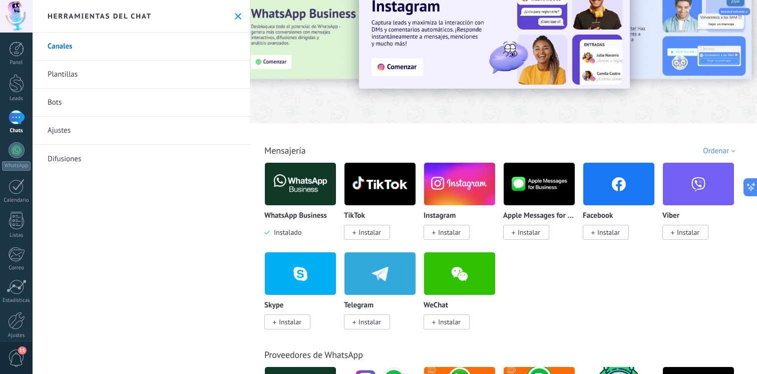
click at [303, 202] on img at bounding box center [300, 184] width 71 height 49
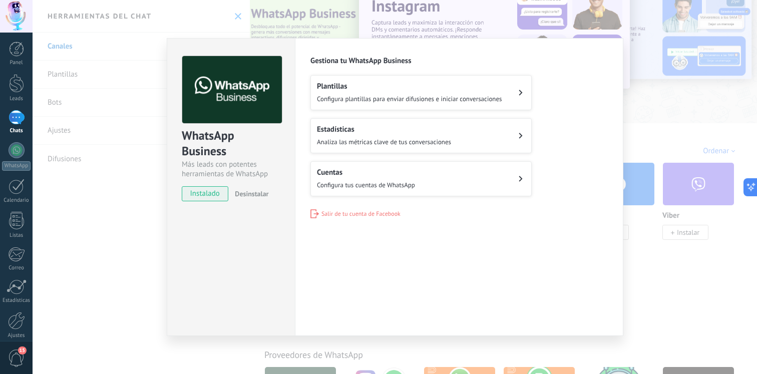
click at [393, 92] on div "Plantillas Configura plantillas para enviar difusiones e iniciar conversaciones" at bounding box center [409, 93] width 185 height 22
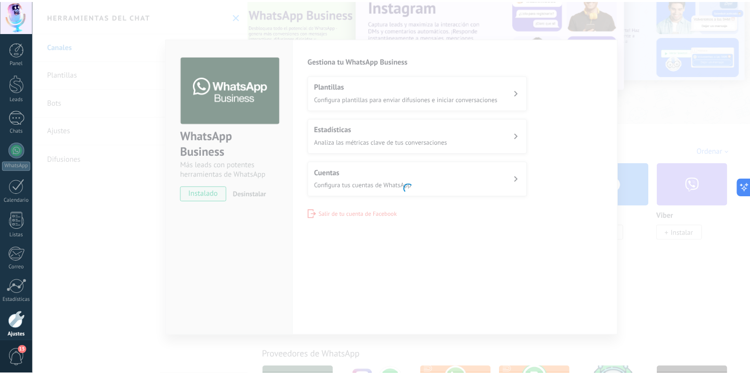
scroll to position [43, 0]
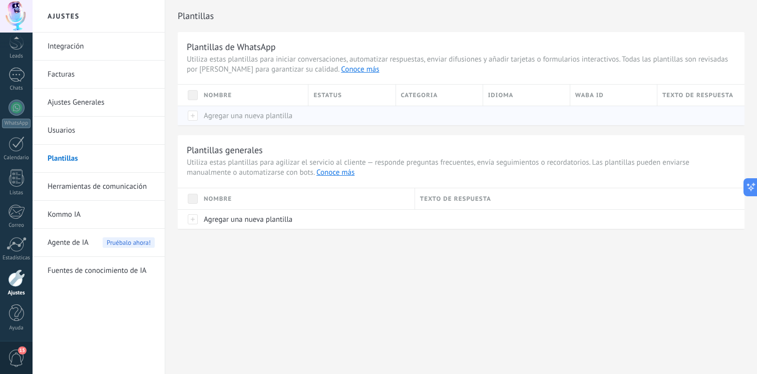
click at [219, 119] on span "Agregar una nueva plantilla" at bounding box center [248, 116] width 89 height 10
click at [218, 90] on button "conecta WhatsApp" at bounding box center [213, 93] width 51 height 10
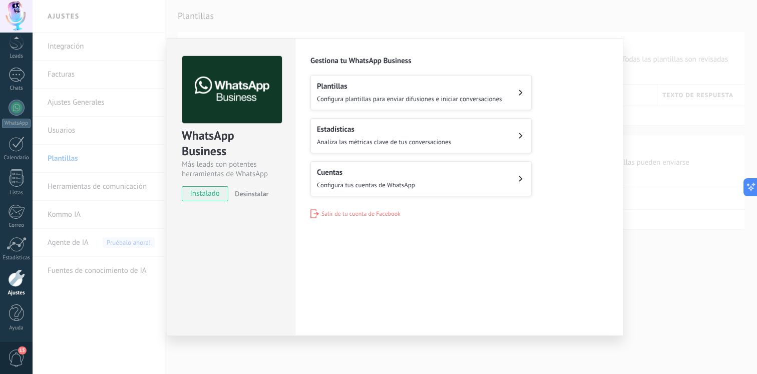
click at [389, 135] on div "Estadísticas Analiza las métricas clave de tus conversaciones" at bounding box center [384, 136] width 134 height 22
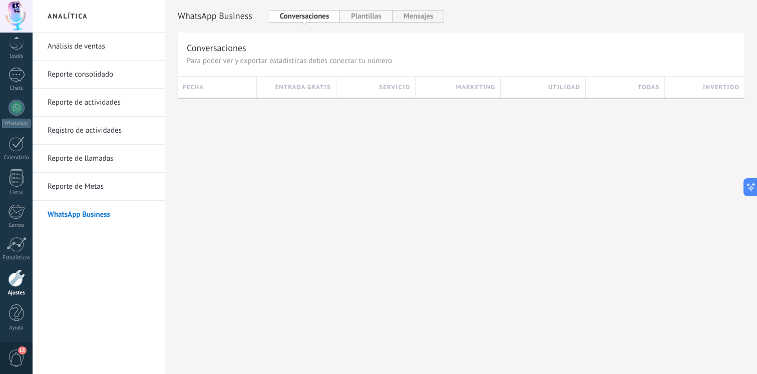
click at [371, 14] on button "Plantillas" at bounding box center [366, 16] width 52 height 13
click at [424, 20] on button "Mensajes" at bounding box center [419, 16] width 52 height 13
click at [65, 210] on link "WhatsApp Business" at bounding box center [101, 215] width 107 height 28
click at [83, 189] on link "Reporte de Metas" at bounding box center [101, 187] width 107 height 28
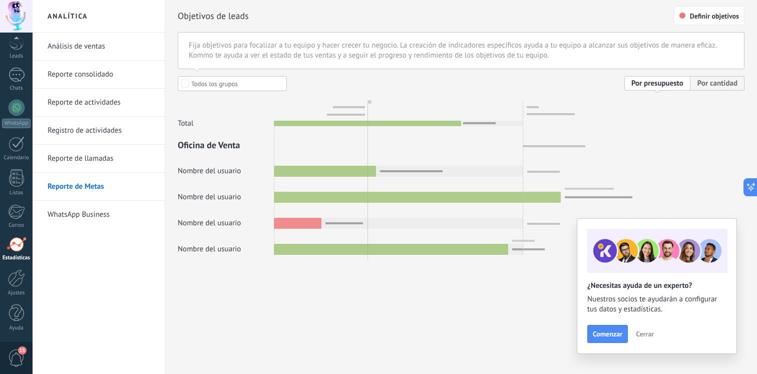
click at [70, 174] on link "Reporte de Metas" at bounding box center [101, 187] width 107 height 28
click at [72, 167] on link "Reporte de llamadas" at bounding box center [101, 159] width 107 height 28
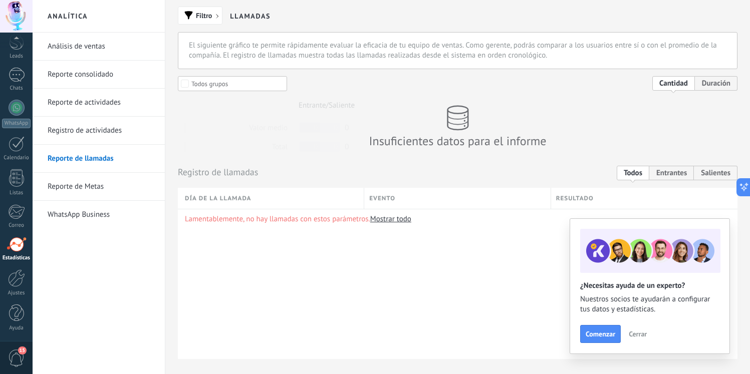
click at [105, 128] on link "Registro de actividades" at bounding box center [101, 131] width 107 height 28
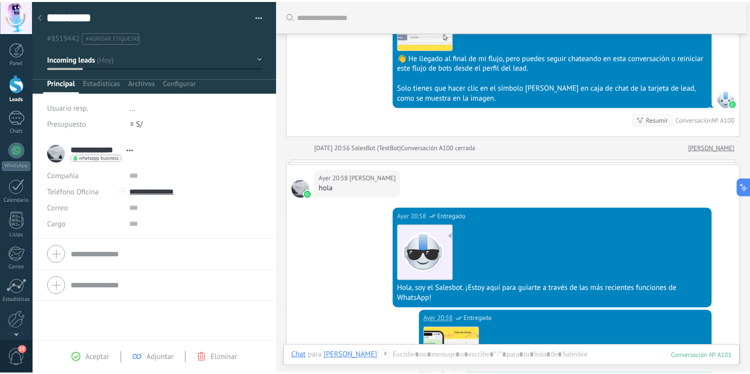
scroll to position [656, 0]
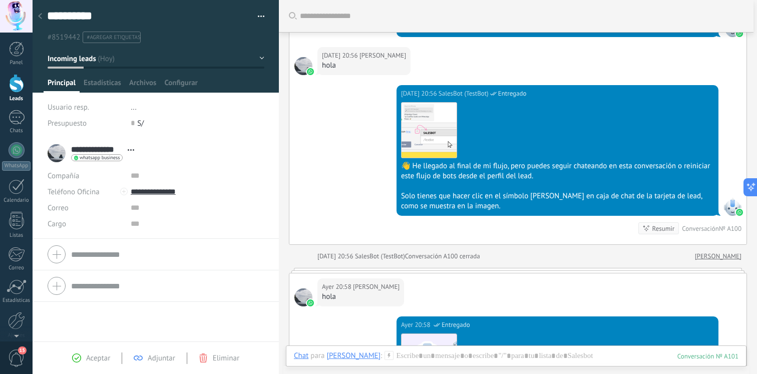
click at [41, 13] on div at bounding box center [40, 17] width 14 height 20
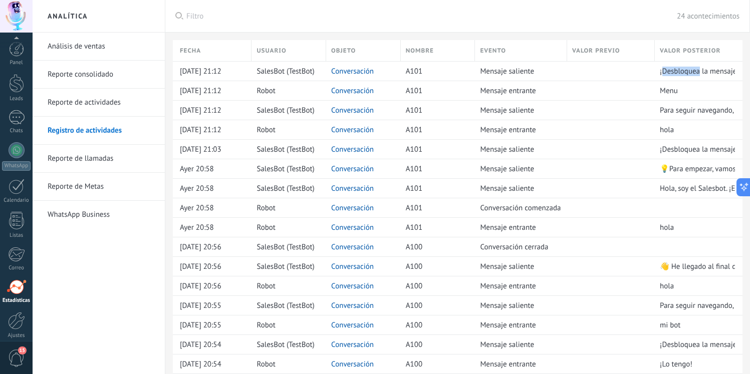
scroll to position [43, 0]
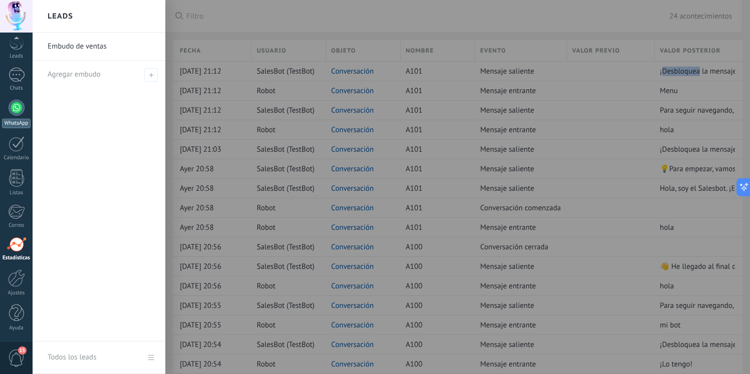
click at [7, 122] on div "WhatsApp" at bounding box center [16, 124] width 29 height 10
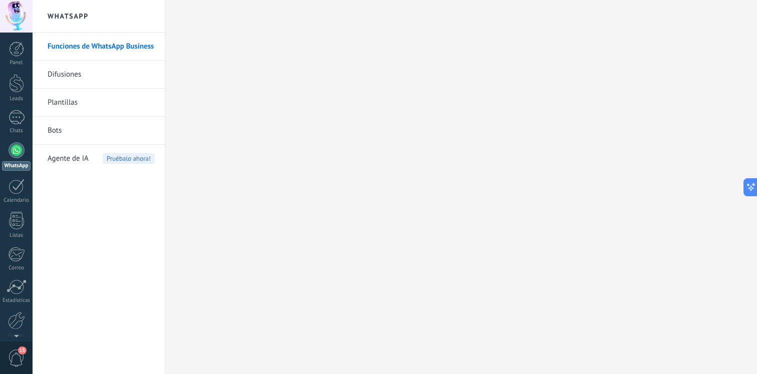
click at [126, 52] on link "Funciones de WhatsApp Business" at bounding box center [101, 47] width 107 height 28
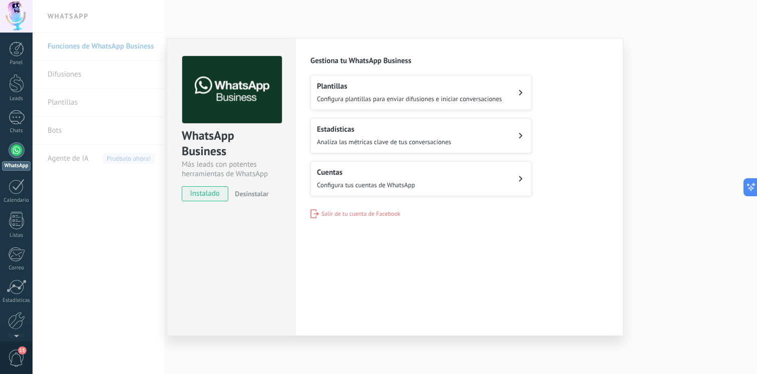
click at [447, 180] on button "Cuentas Configura tus cuentas de WhatsApp" at bounding box center [420, 178] width 221 height 35
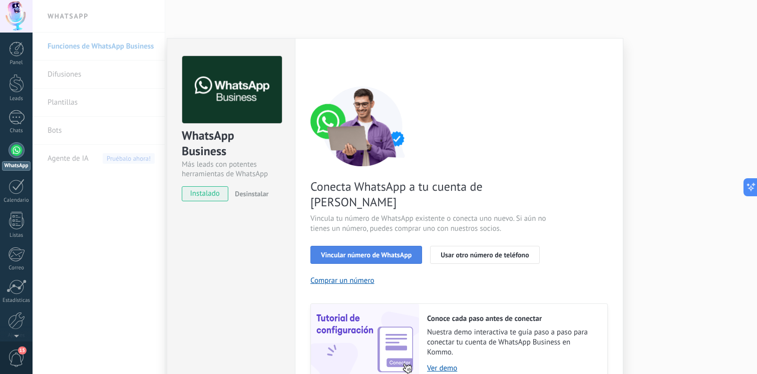
click at [406, 251] on span "Vincular número de WhatsApp" at bounding box center [366, 254] width 91 height 7
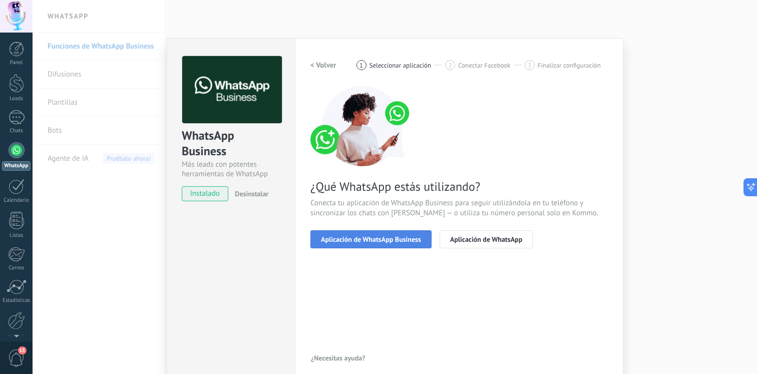
click at [393, 244] on button "Aplicación de WhatsApp Business" at bounding box center [370, 239] width 121 height 18
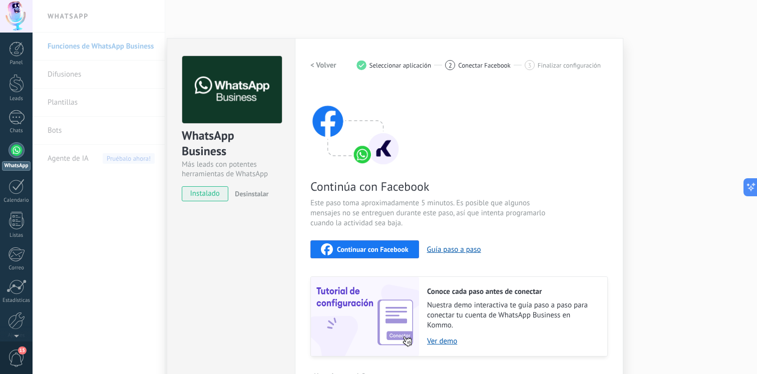
click at [371, 246] on span "Continuar con Facebook" at bounding box center [373, 249] width 72 height 7
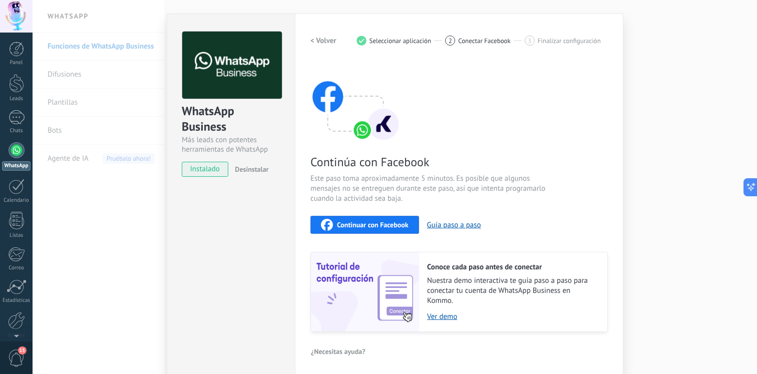
scroll to position [27, 0]
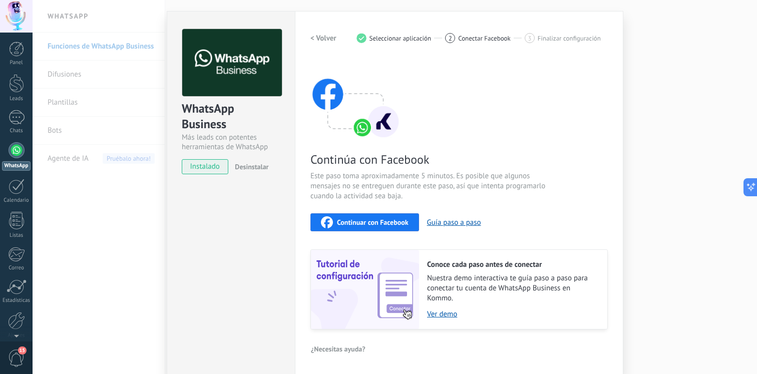
click at [404, 222] on span "Continuar con Facebook" at bounding box center [373, 222] width 72 height 7
click at [402, 30] on div "< Volver 1 Seleccionar aplicación 2 Conectar Facebook 3 Finalizar configuración" at bounding box center [458, 38] width 297 height 18
click at [395, 31] on div "< Volver 1 Seleccionar aplicación 2 Conectar Facebook 3 Finalizar configuración" at bounding box center [458, 38] width 297 height 18
click at [324, 41] on h2 "< Volver" at bounding box center [323, 39] width 26 height 10
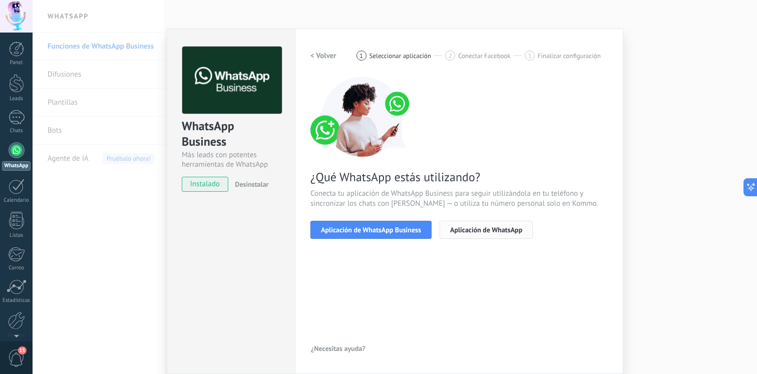
click at [469, 232] on span "Aplicación de WhatsApp" at bounding box center [486, 229] width 72 height 7
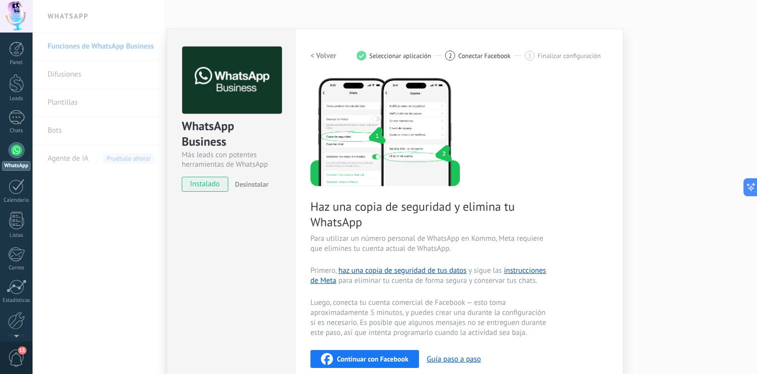
scroll to position [106, 0]
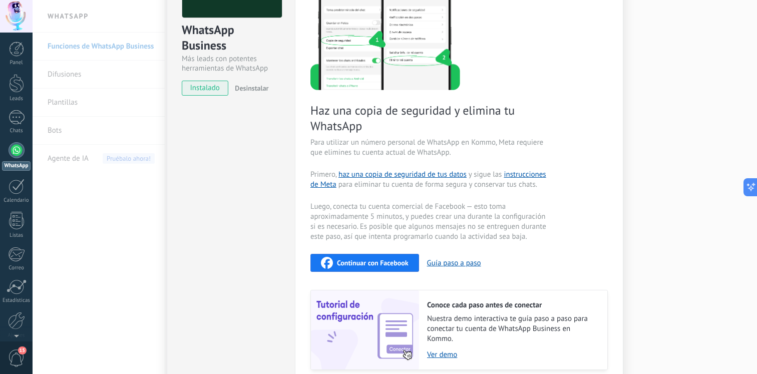
click at [388, 266] on span "Continuar con Facebook" at bounding box center [373, 262] width 72 height 7
click at [388, 263] on span "Continuar con Facebook" at bounding box center [373, 262] width 72 height 7
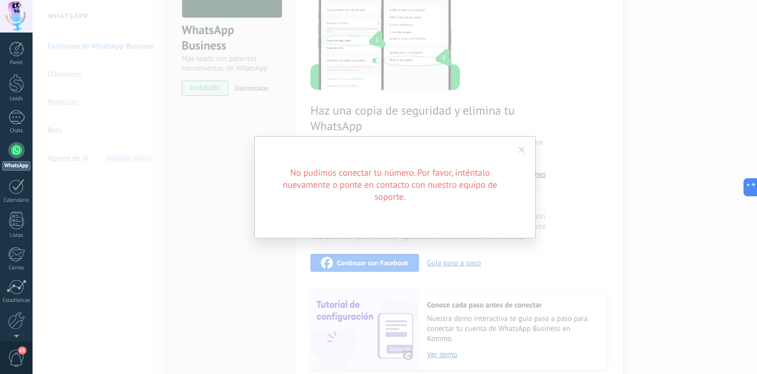
click at [458, 181] on h2 "No pudimos conectar tu número. Por favor, inténtalo nuevamente o ponte en conta…" at bounding box center [390, 185] width 240 height 36
click at [521, 155] on span at bounding box center [522, 150] width 17 height 17
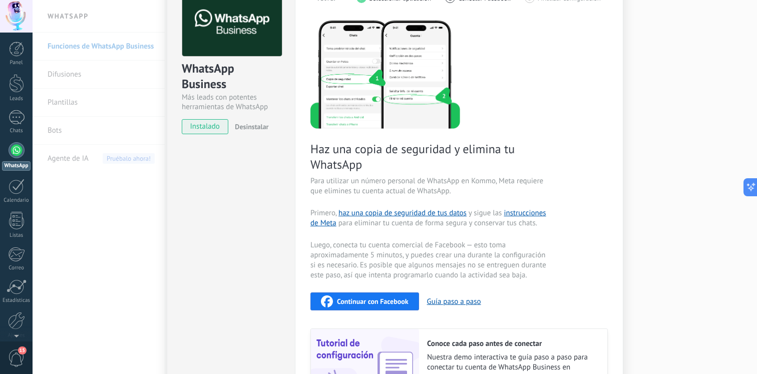
scroll to position [132, 0]
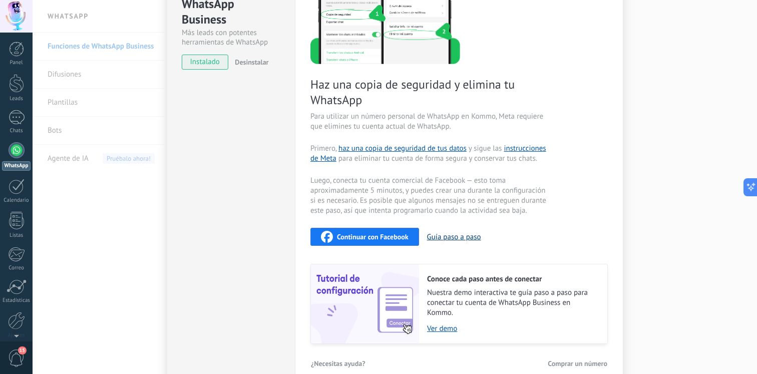
click at [465, 236] on button "Guía paso a paso" at bounding box center [454, 237] width 54 height 10
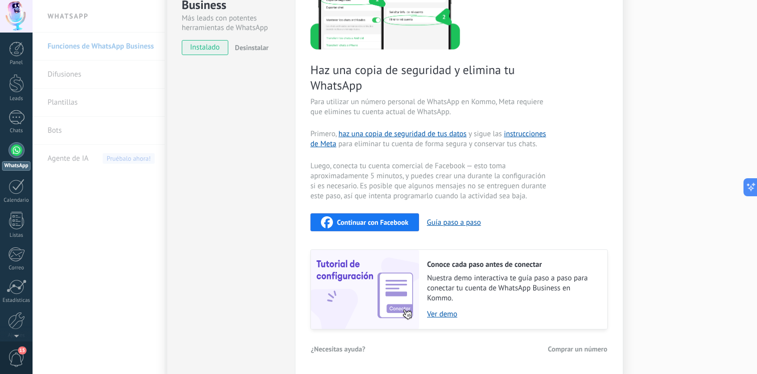
click at [402, 223] on span "Continuar con Facebook" at bounding box center [373, 222] width 72 height 7
